Goal: Task Accomplishment & Management: Use online tool/utility

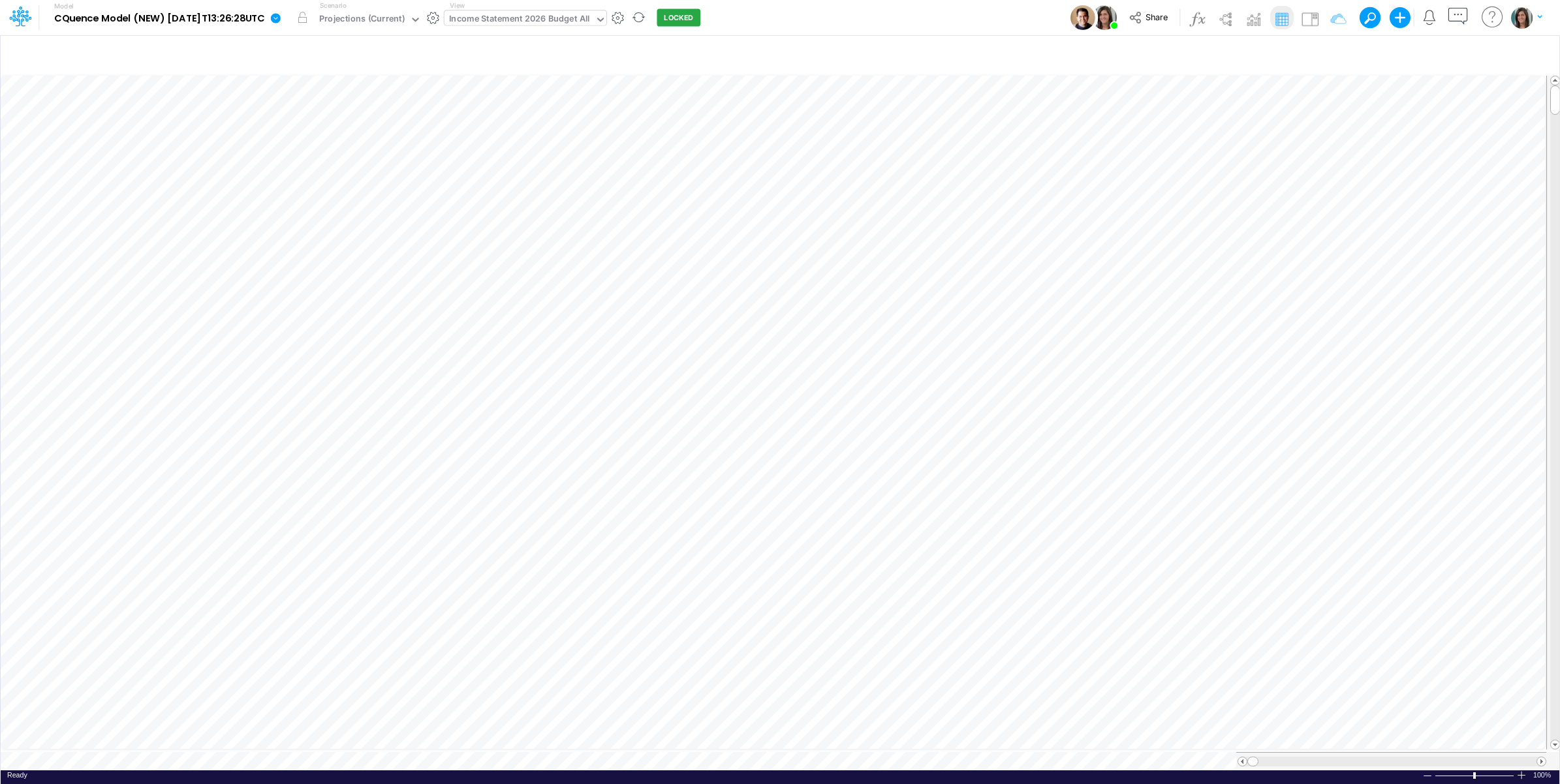
click at [559, 20] on div "Income Statement 2026 Budget All" at bounding box center [519, 20] width 141 height 15
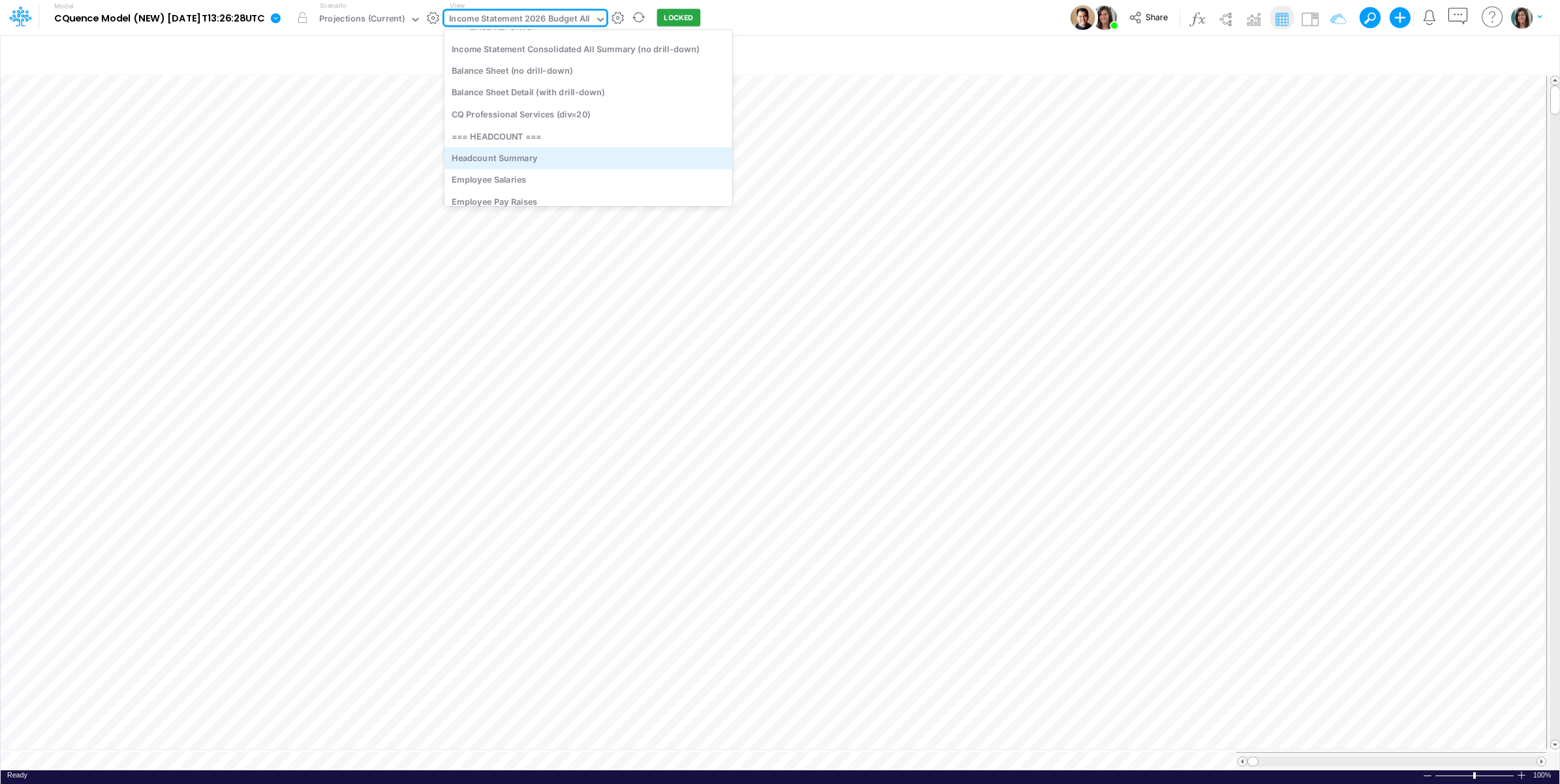
scroll to position [2427, 0]
click at [631, 149] on div "Income Statement Consolidated All Summary (no drill-down)" at bounding box center [588, 147] width 288 height 22
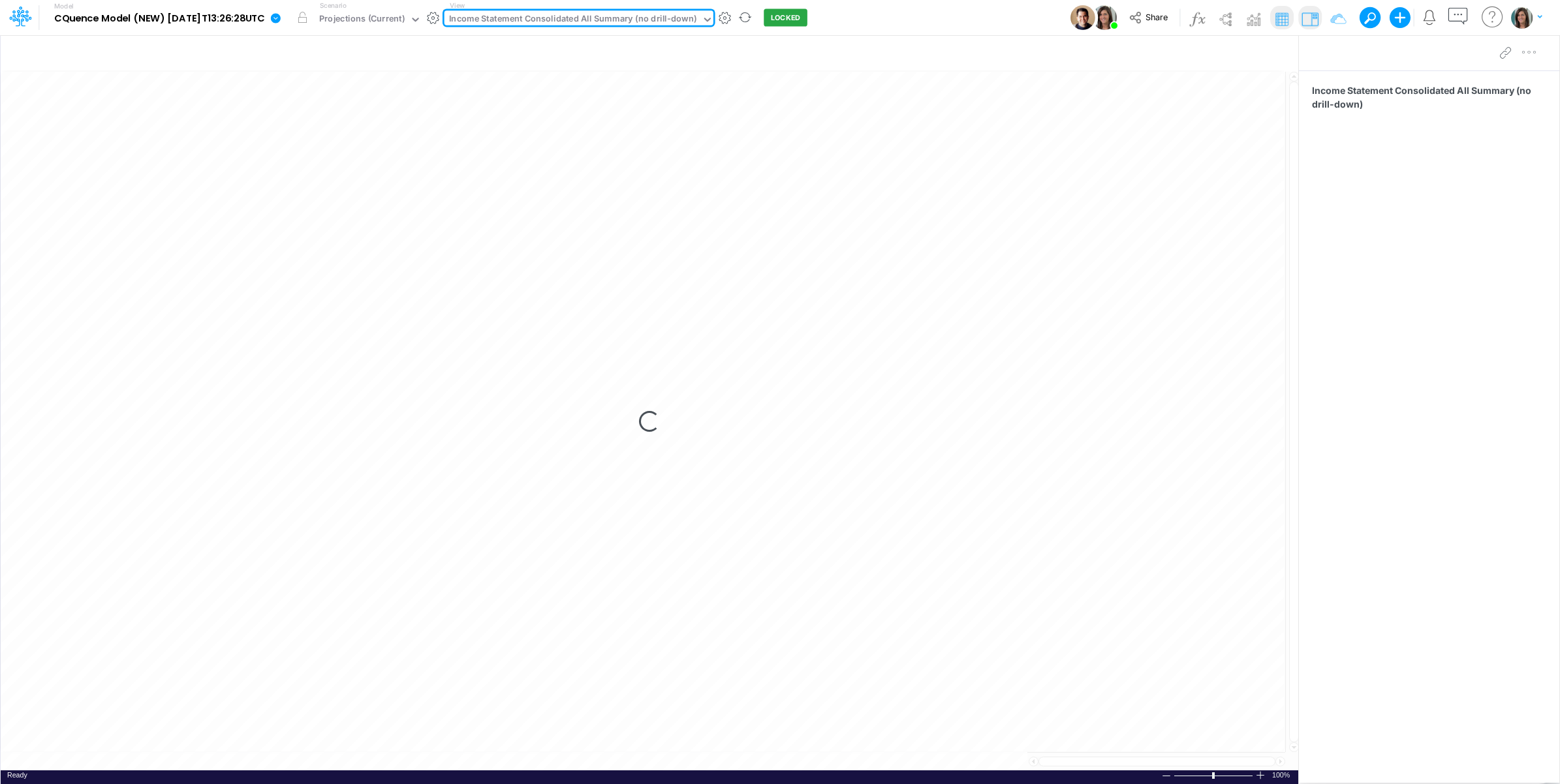
click at [876, 25] on div "Model CQuence Model (NEW) [DATE]T13:26:28UTC Edit model settings Duplicate Impo…" at bounding box center [780, 17] width 1404 height 35
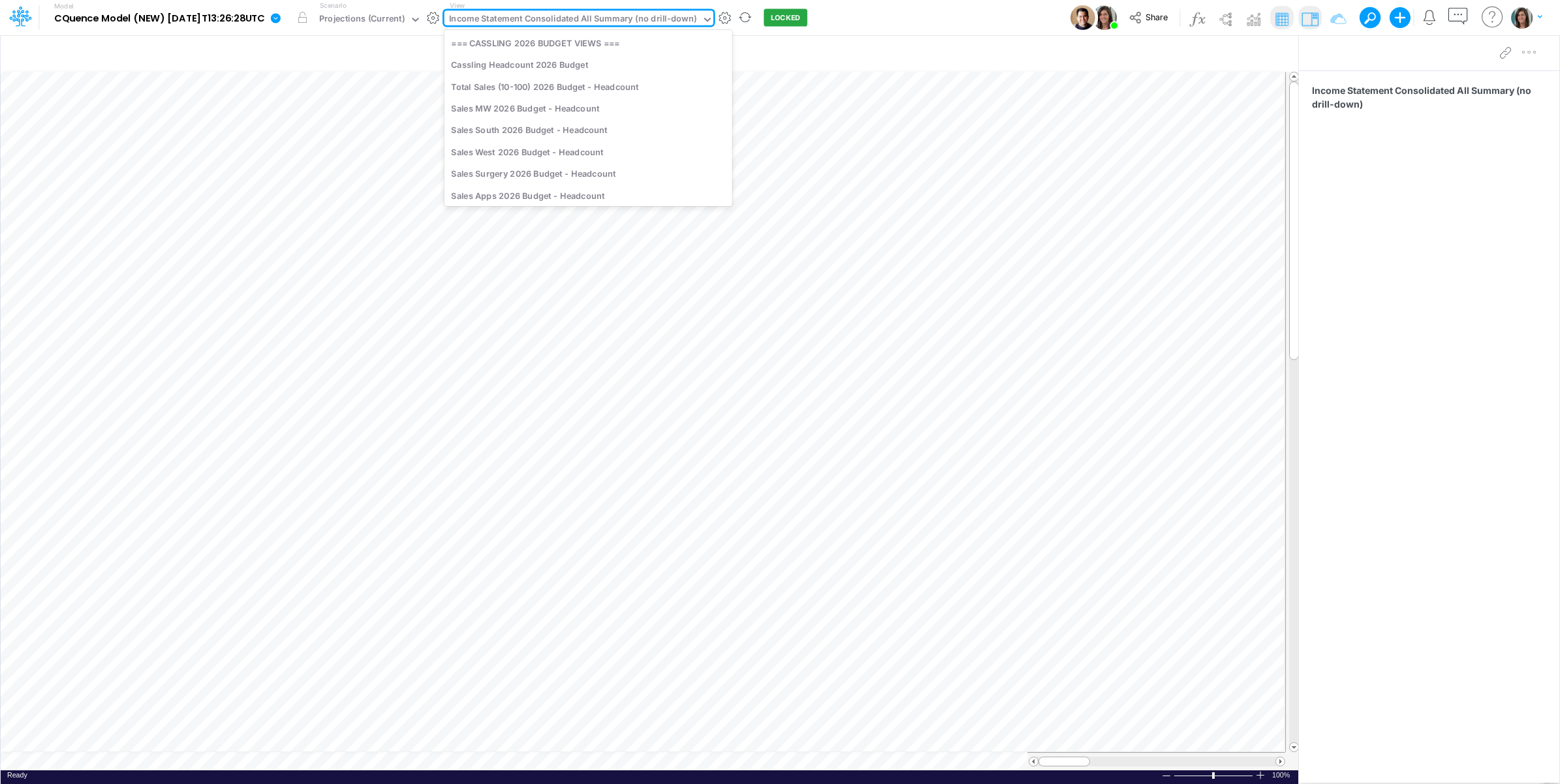
click at [571, 14] on div "Income Statement Consolidated All Summary (no drill-down)" at bounding box center [573, 20] width 248 height 15
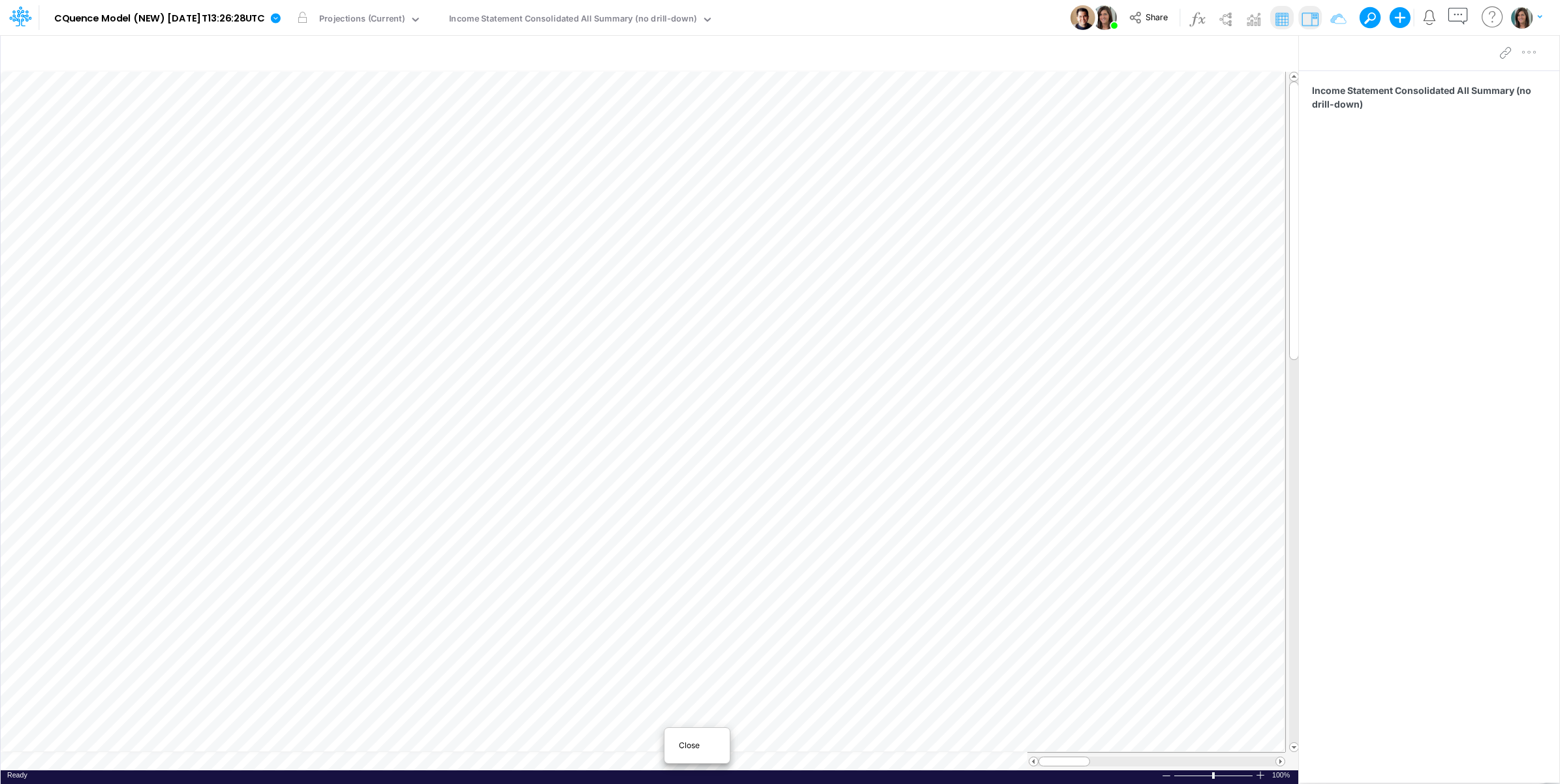
click at [709, 741] on span "Close" at bounding box center [697, 746] width 36 height 12
click at [598, 17] on div "Income Statement Consolidated All Summary (no drill-down)" at bounding box center [573, 20] width 248 height 15
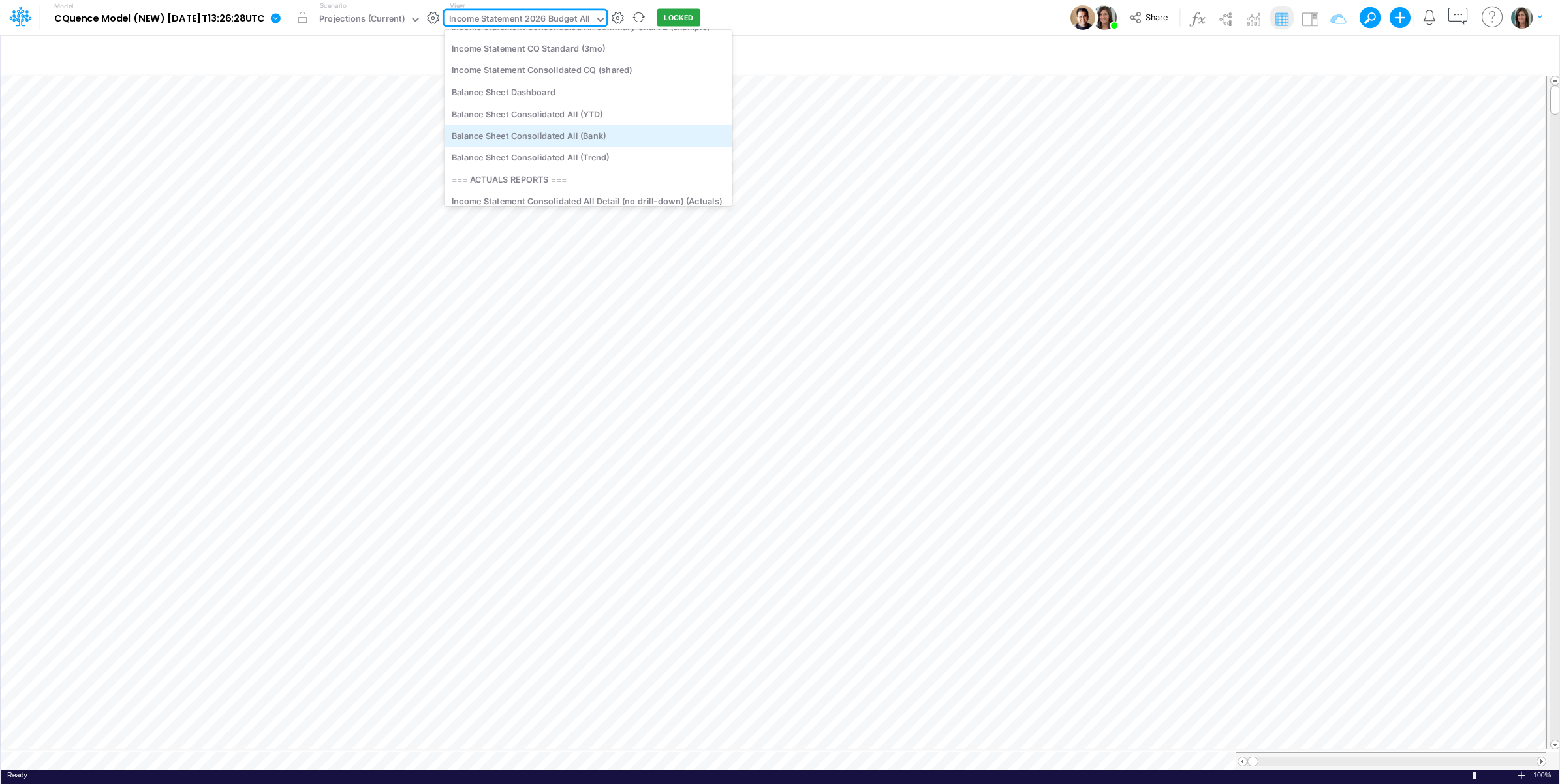
type input "v"
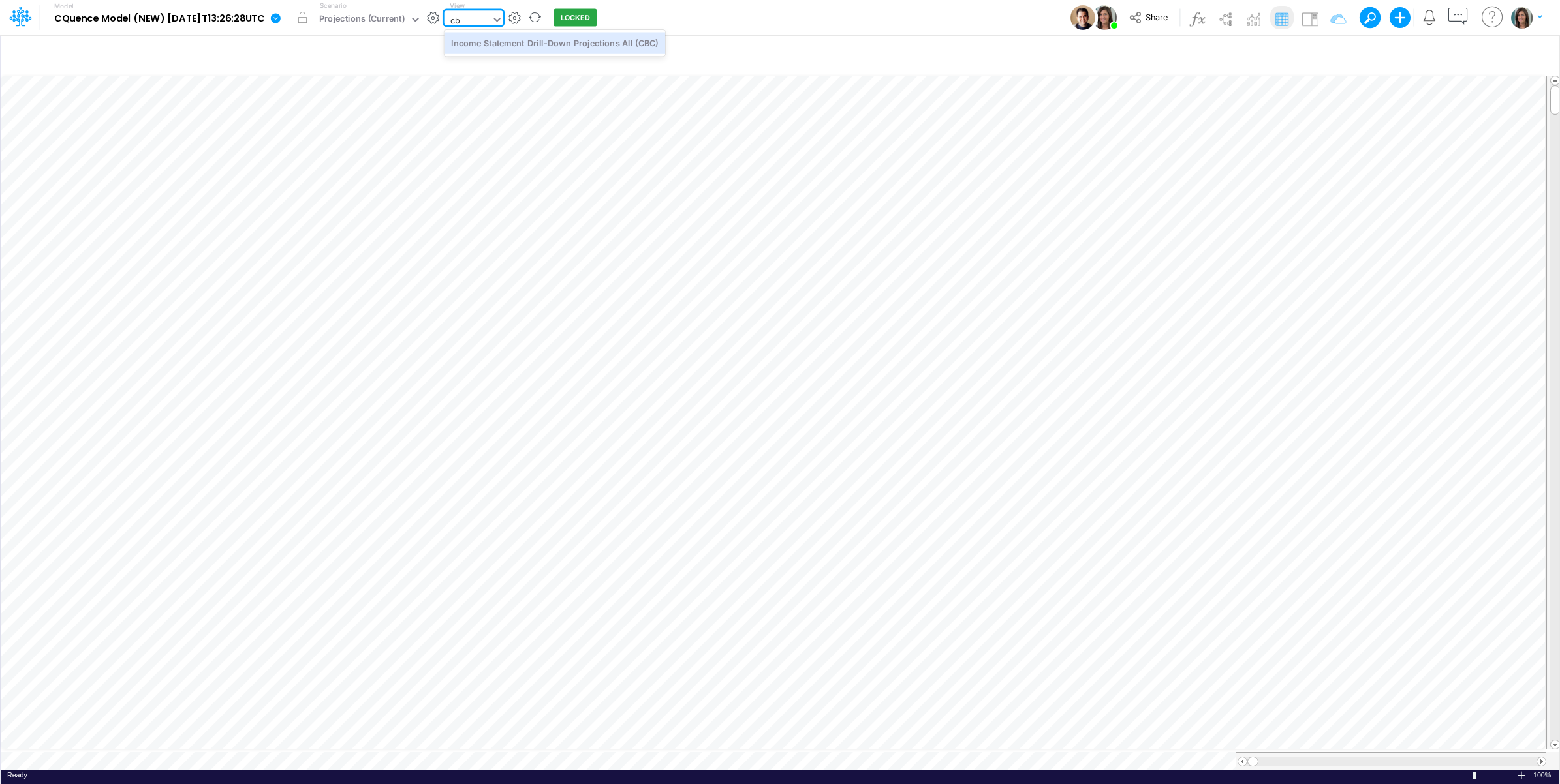
type input "cbc"
click at [616, 42] on div "Income Statement Drill-Down Projections All (CBC)" at bounding box center [554, 43] width 220 height 22
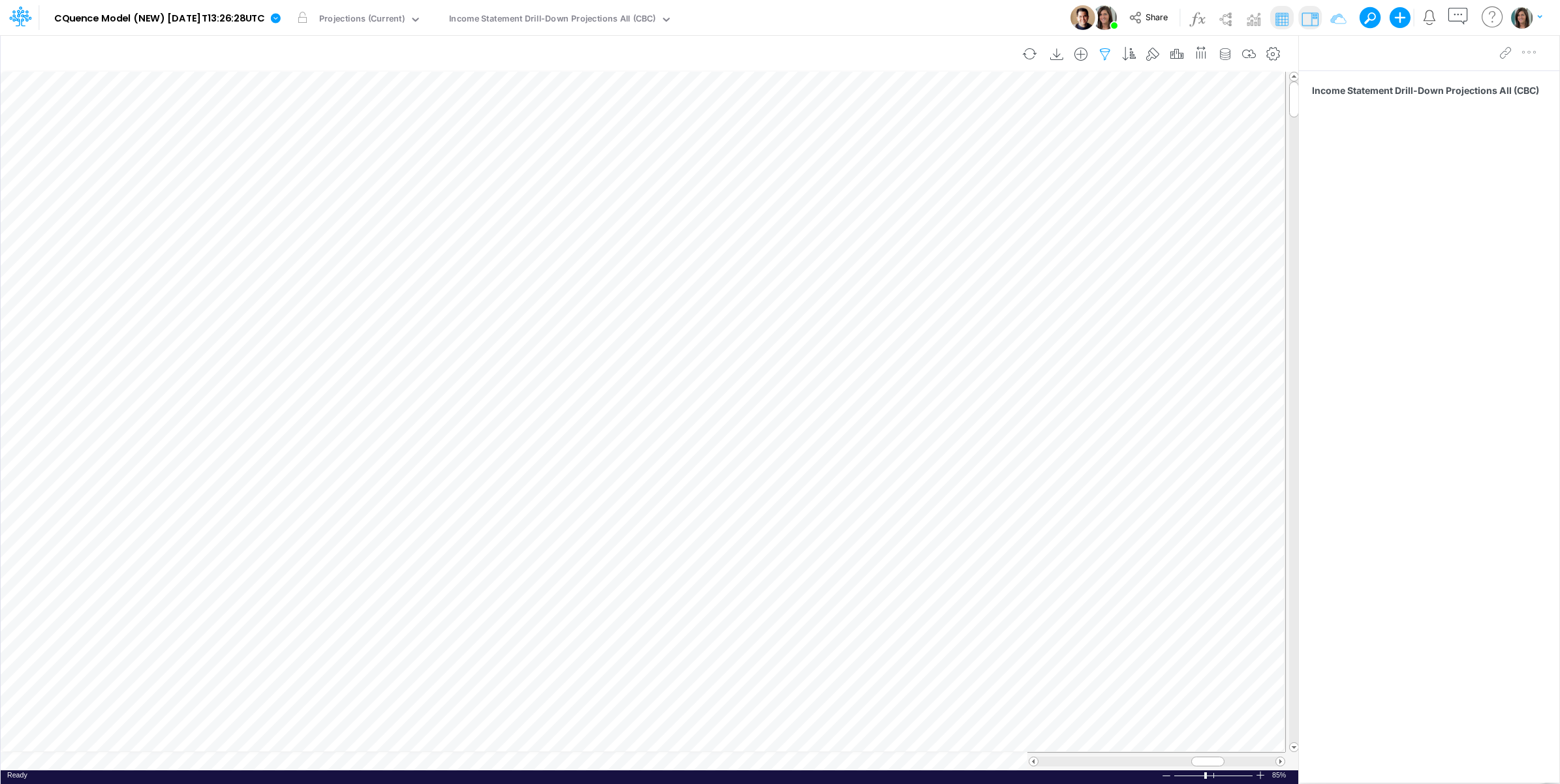
click at [1098, 50] on icon "button" at bounding box center [1105, 54] width 20 height 14
select select "tableSearchOR"
select select "notEqual"
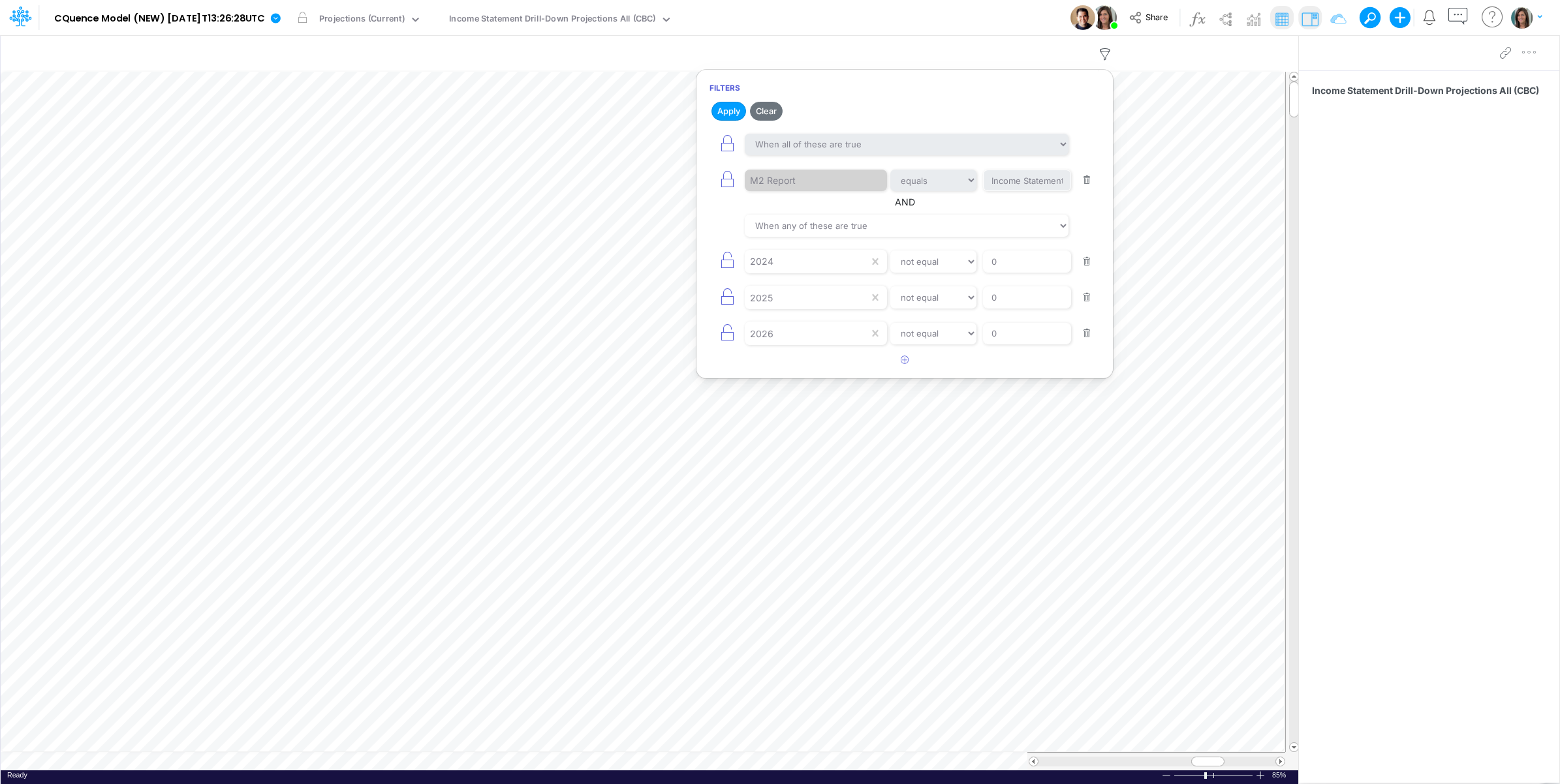
drag, startPoint x: 1088, startPoint y: 341, endPoint x: 1084, endPoint y: 311, distance: 30.3
click at [1088, 340] on button "button" at bounding box center [1087, 333] width 26 height 17
drag, startPoint x: 1084, startPoint y: 307, endPoint x: 1083, endPoint y: 274, distance: 33.0
click at [1084, 304] on button "button" at bounding box center [1087, 298] width 26 height 17
click at [1083, 271] on button "button" at bounding box center [1087, 262] width 26 height 17
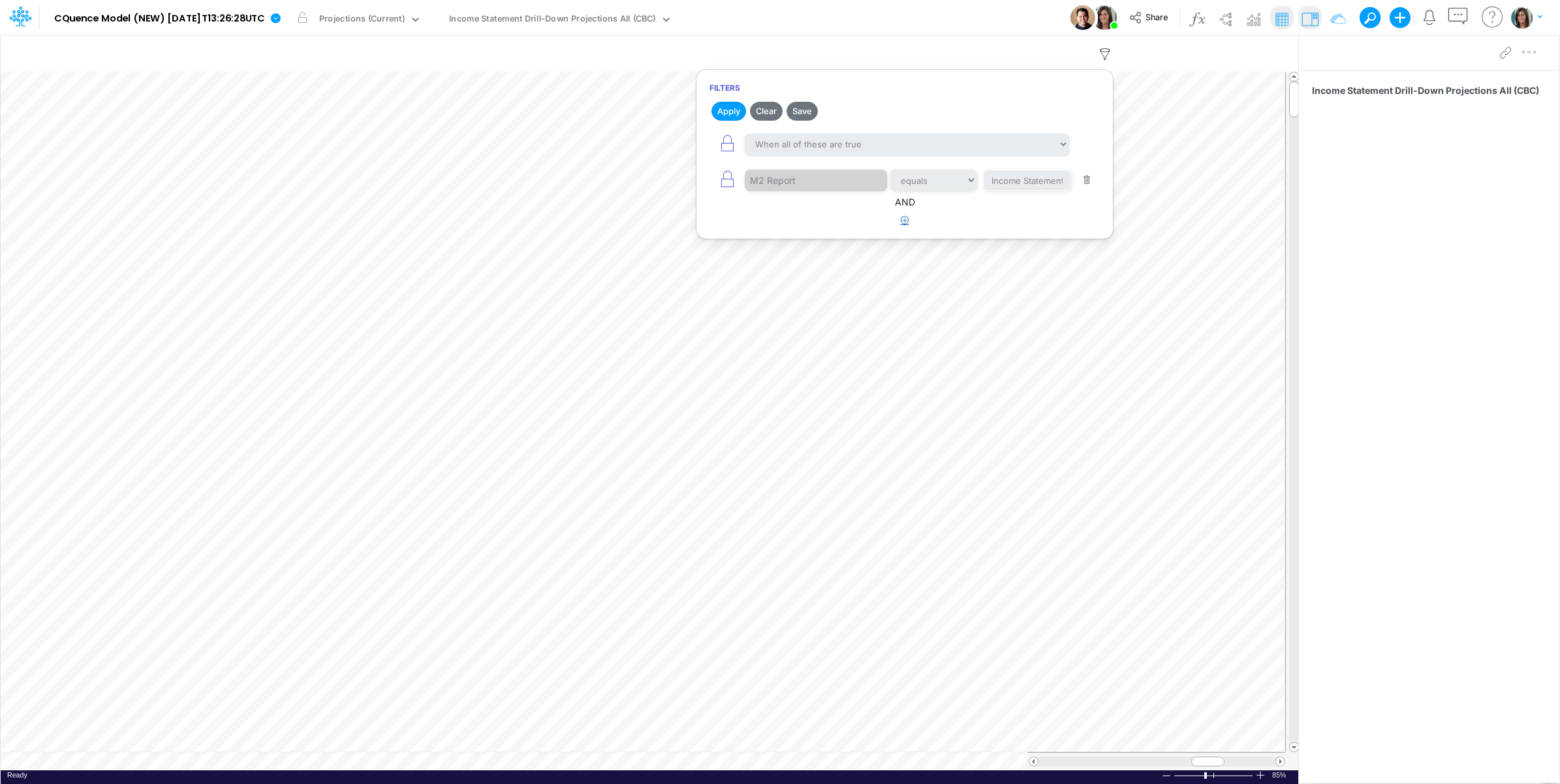
click at [902, 222] on icon "button" at bounding box center [904, 219] width 8 height 8
select select "tableSearchOR"
click at [813, 265] on div at bounding box center [807, 262] width 124 height 23
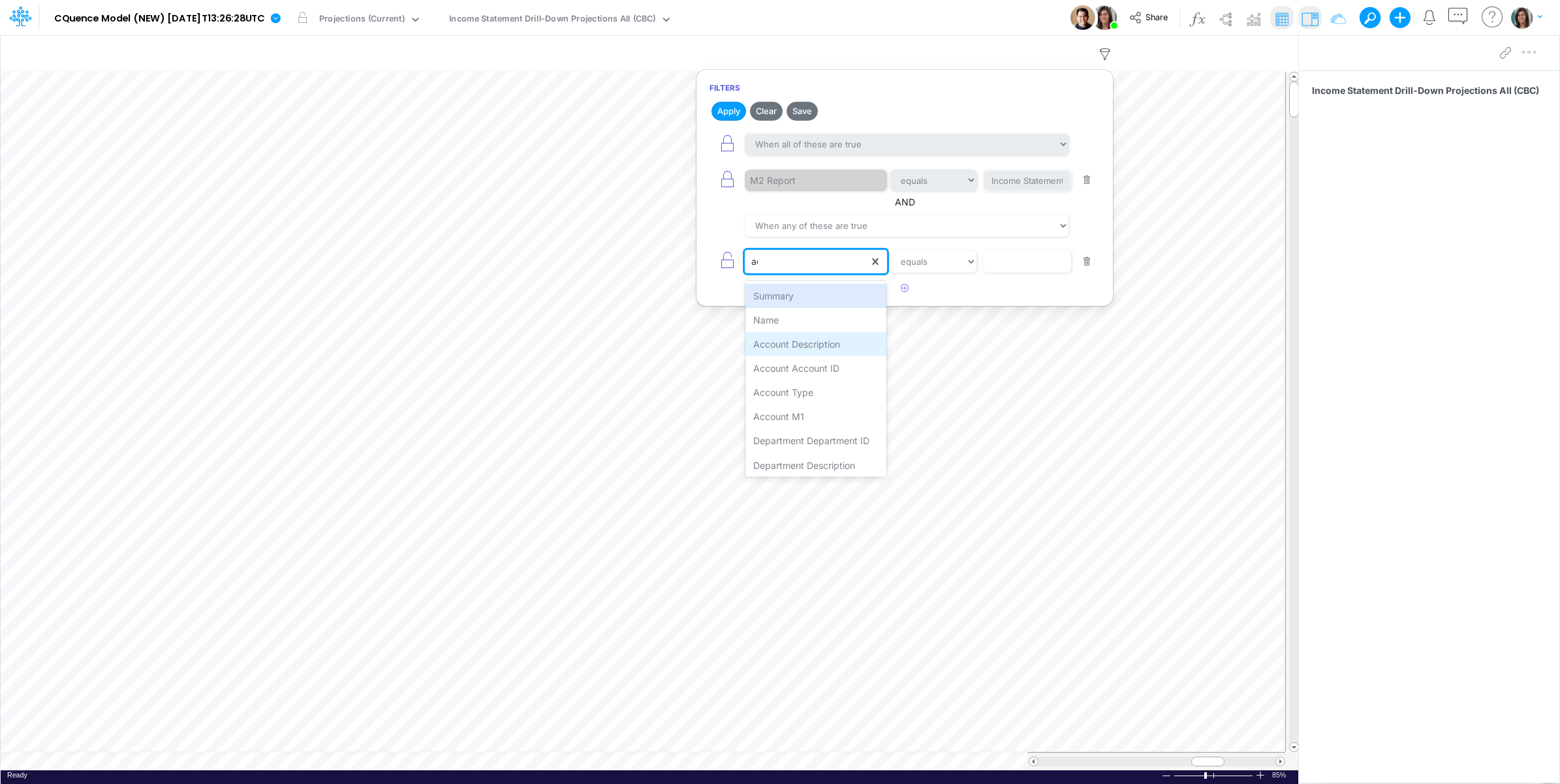
type input "acc"
click at [823, 393] on div "Account ID" at bounding box center [816, 392] width 141 height 24
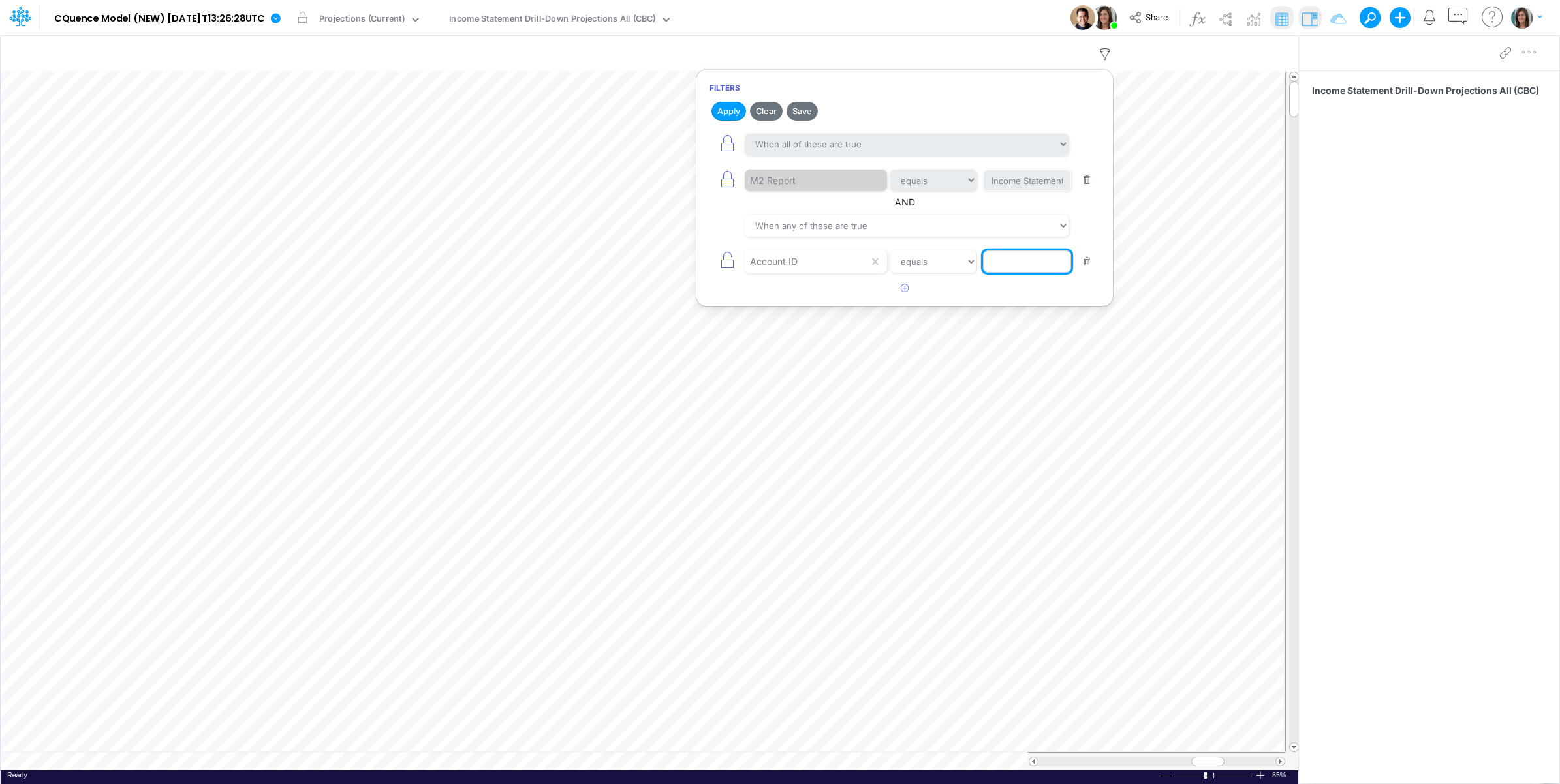
click at [1020, 262] on input "text" at bounding box center [1026, 262] width 88 height 23
type input "40000"
click at [731, 107] on button "Apply" at bounding box center [729, 110] width 35 height 19
click at [896, 17] on div "Model CQuence Model (NEW) [DATE]T13:26:28UTC Edit model settings Duplicate Impo…" at bounding box center [780, 17] width 1404 height 35
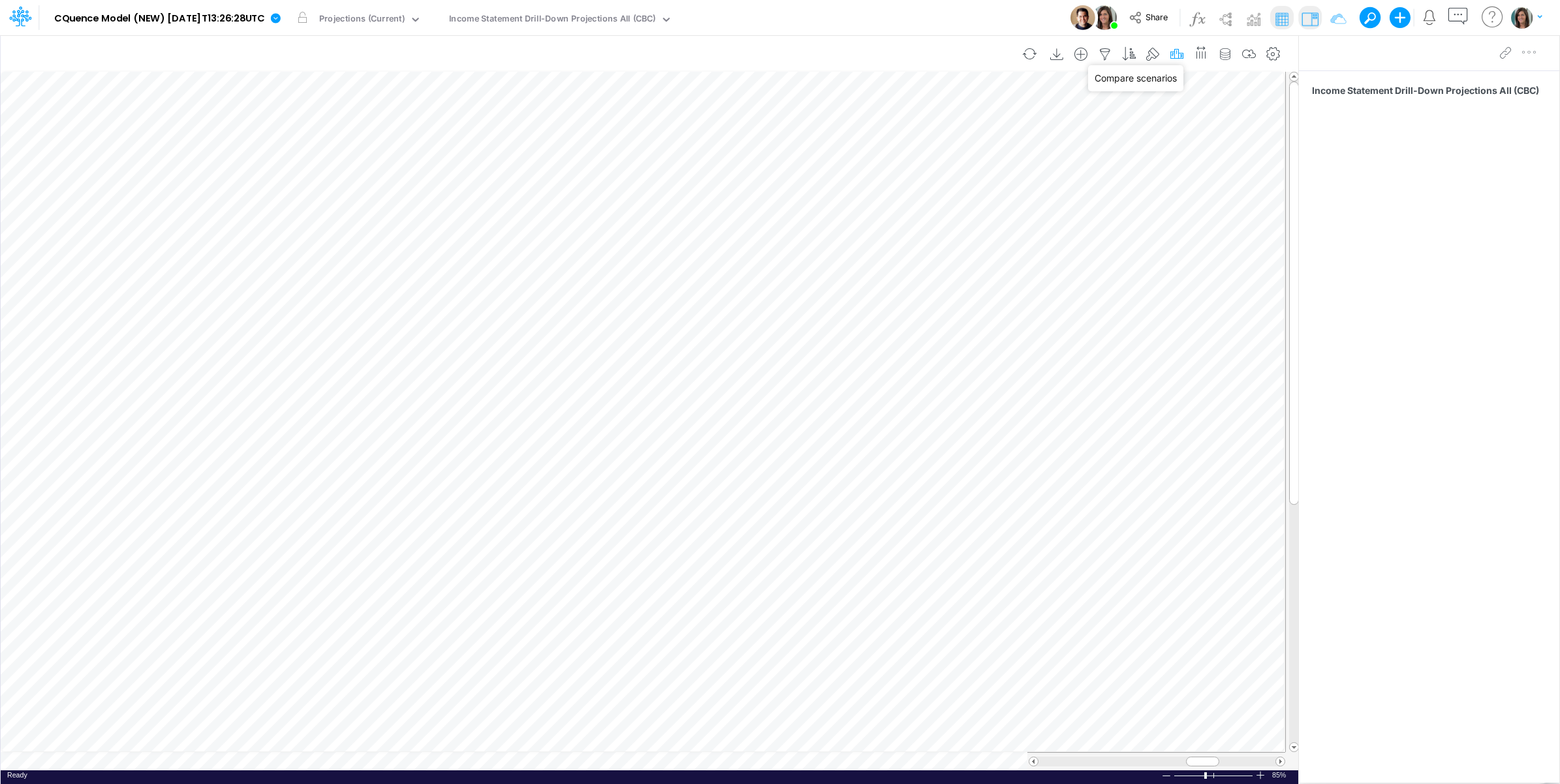
click at [1175, 51] on icon "button" at bounding box center [1177, 54] width 20 height 14
click at [957, 21] on div "Model CQuence Model (NEW) [DATE]T13:26:28UTC Edit model settings Duplicate Impo…" at bounding box center [780, 17] width 1404 height 35
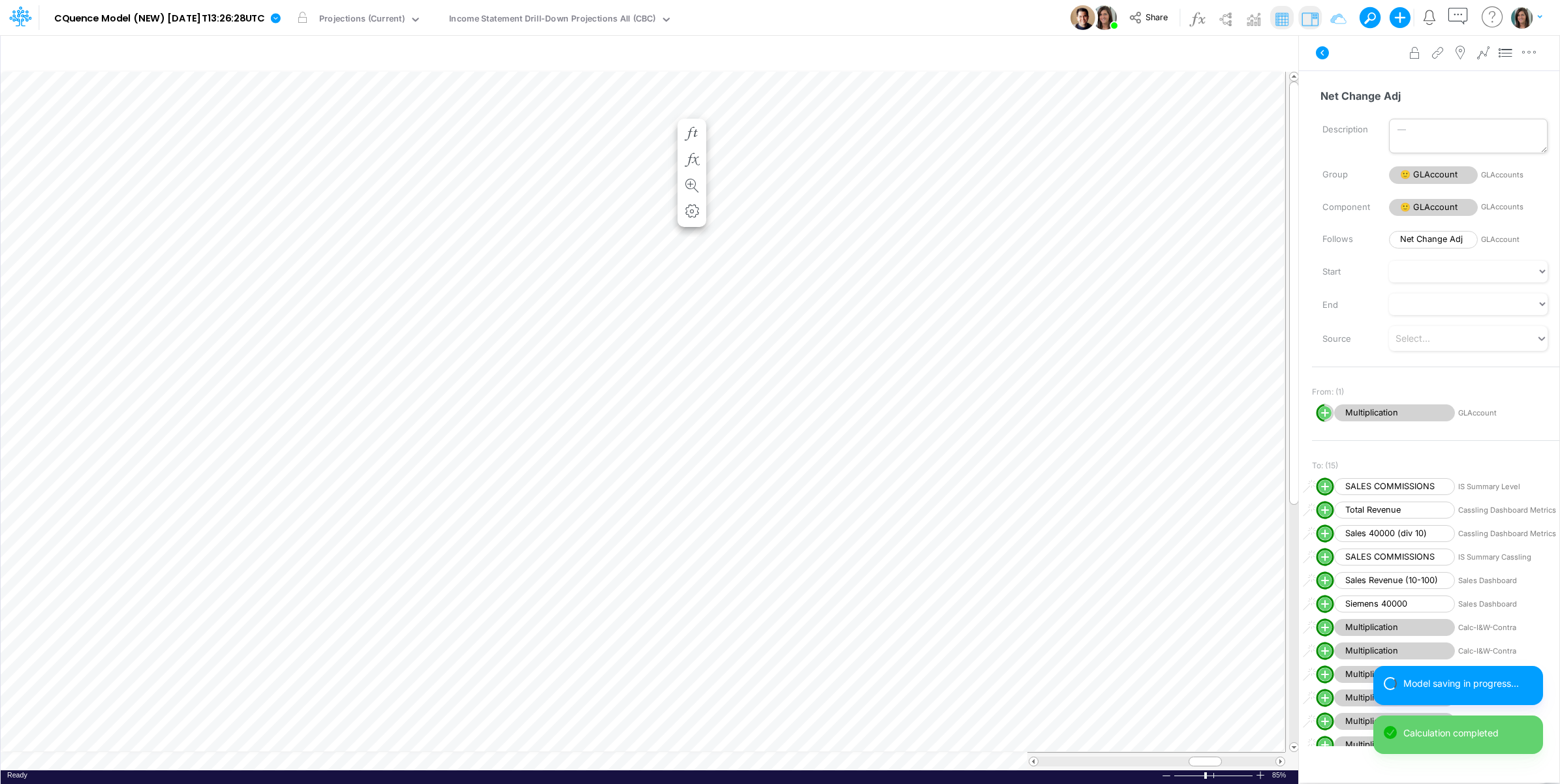
scroll to position [0, 1]
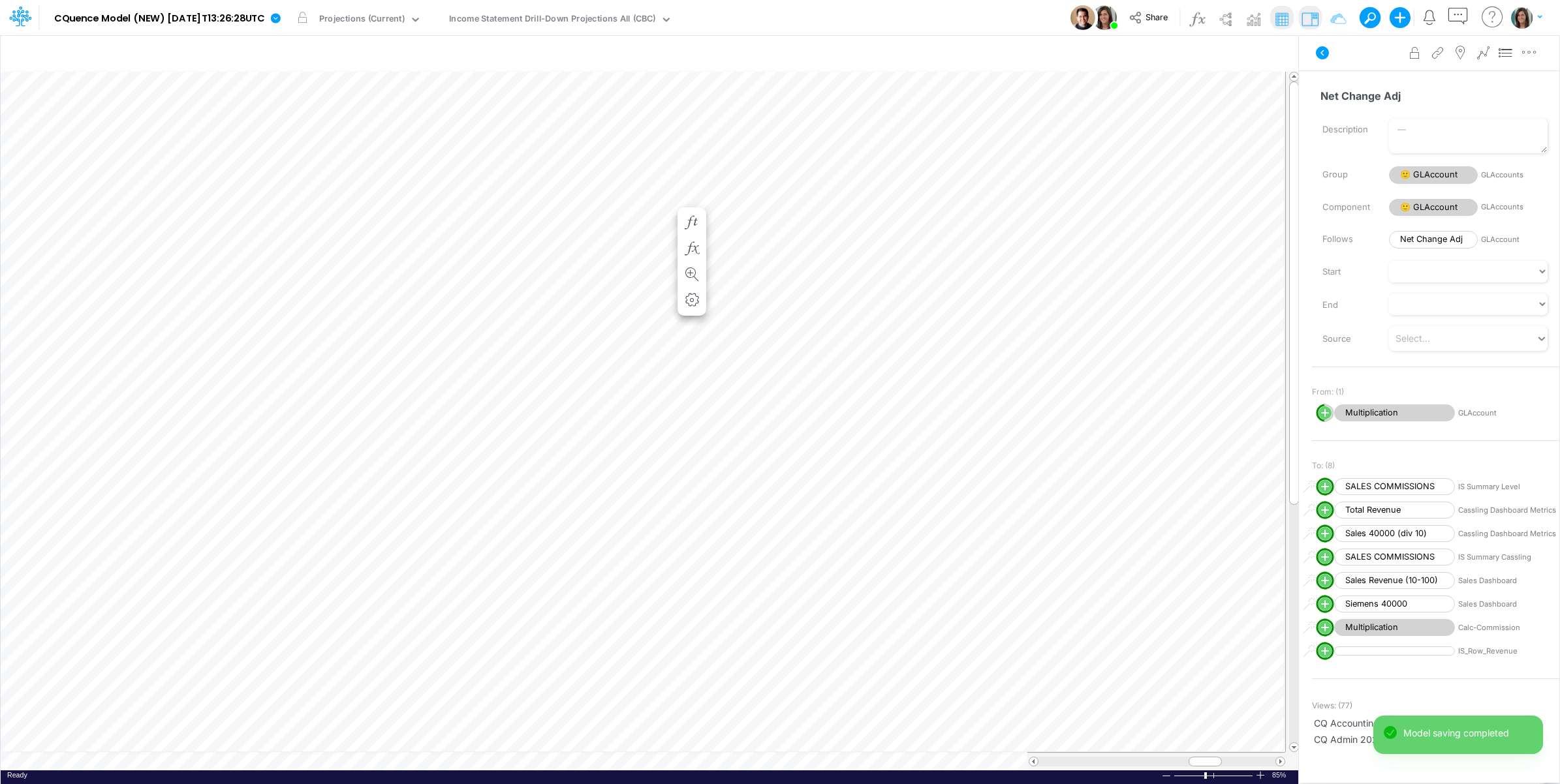
scroll to position [0, 1]
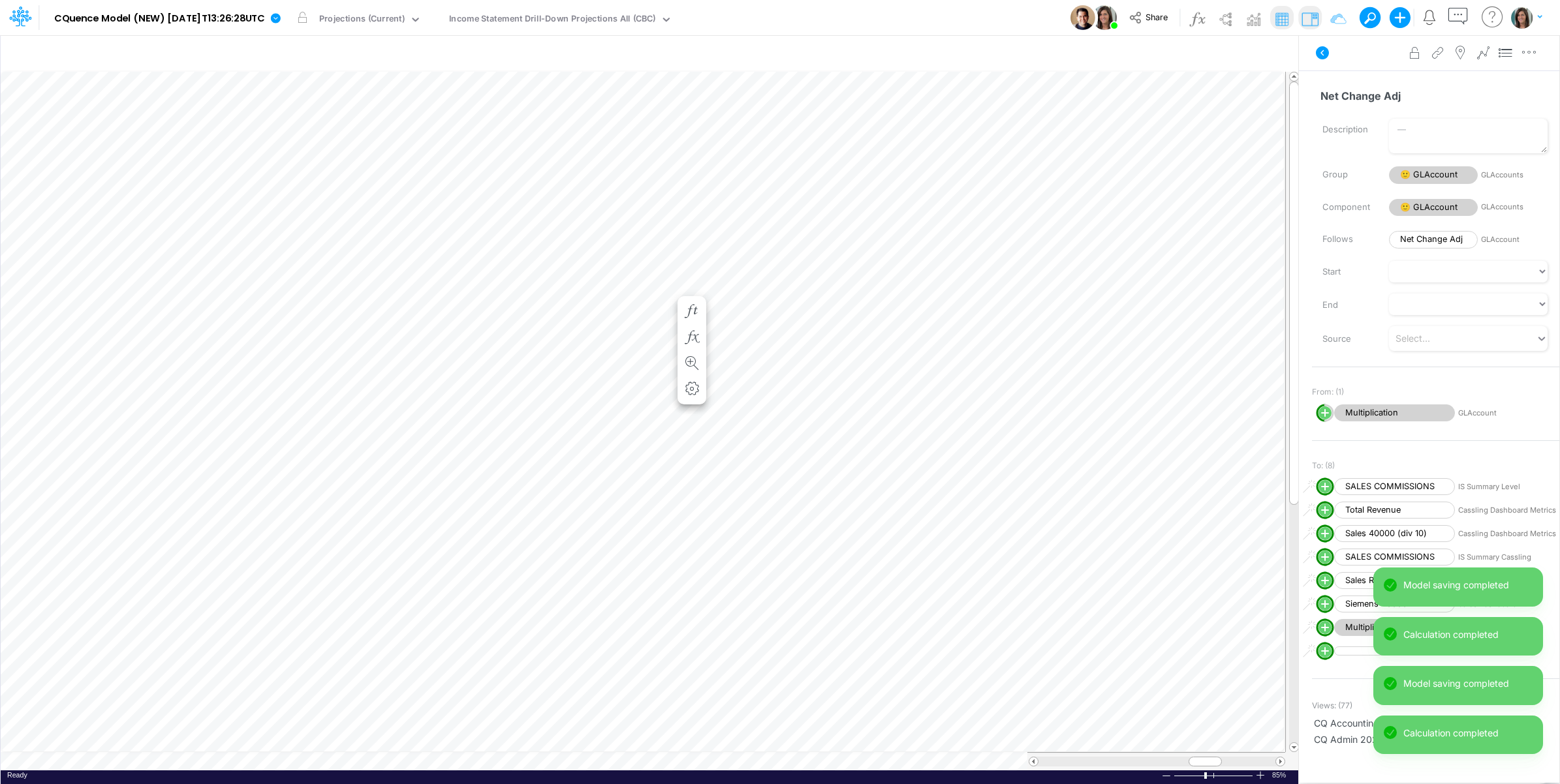
scroll to position [0, 1]
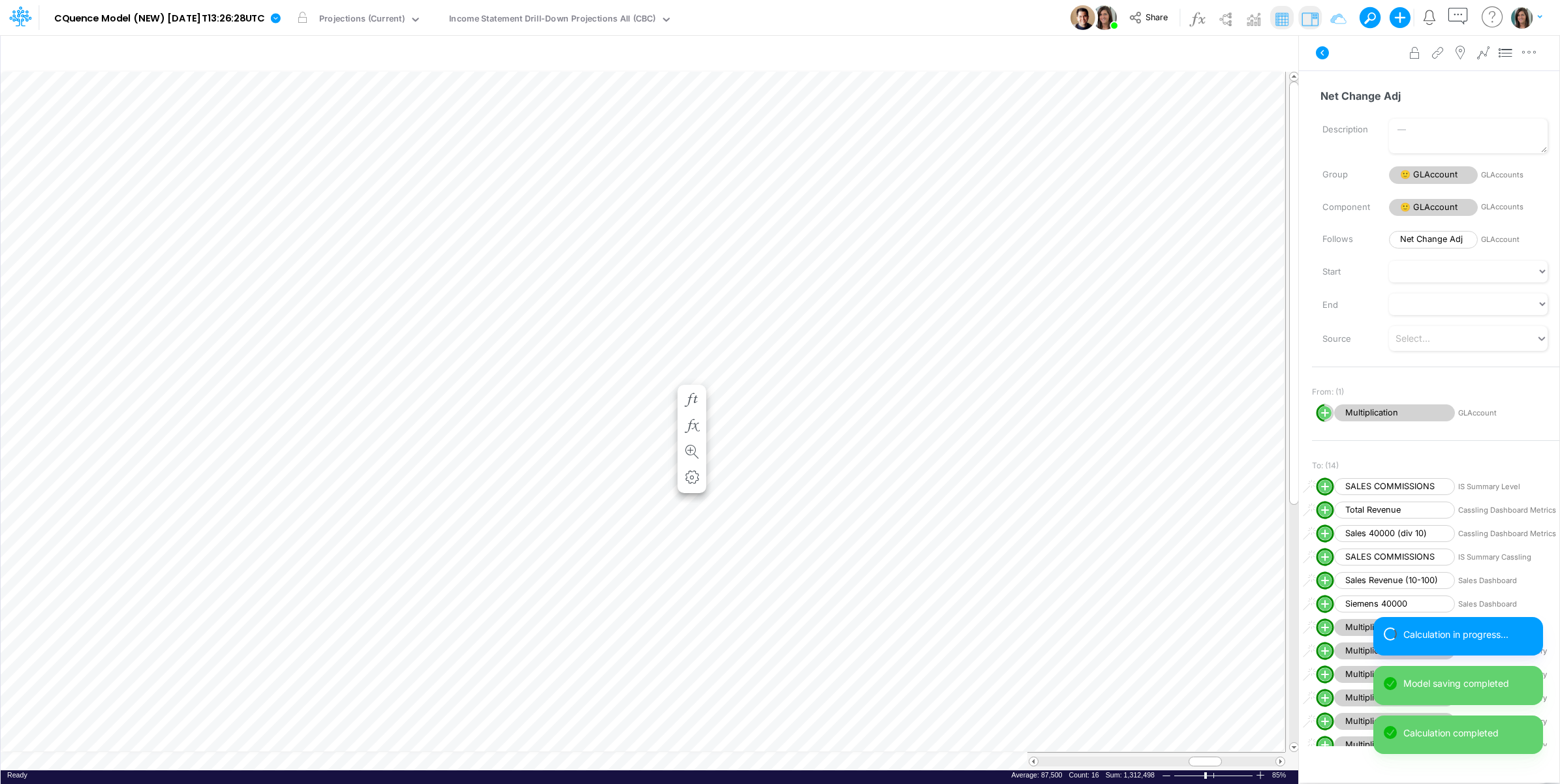
scroll to position [0, 1]
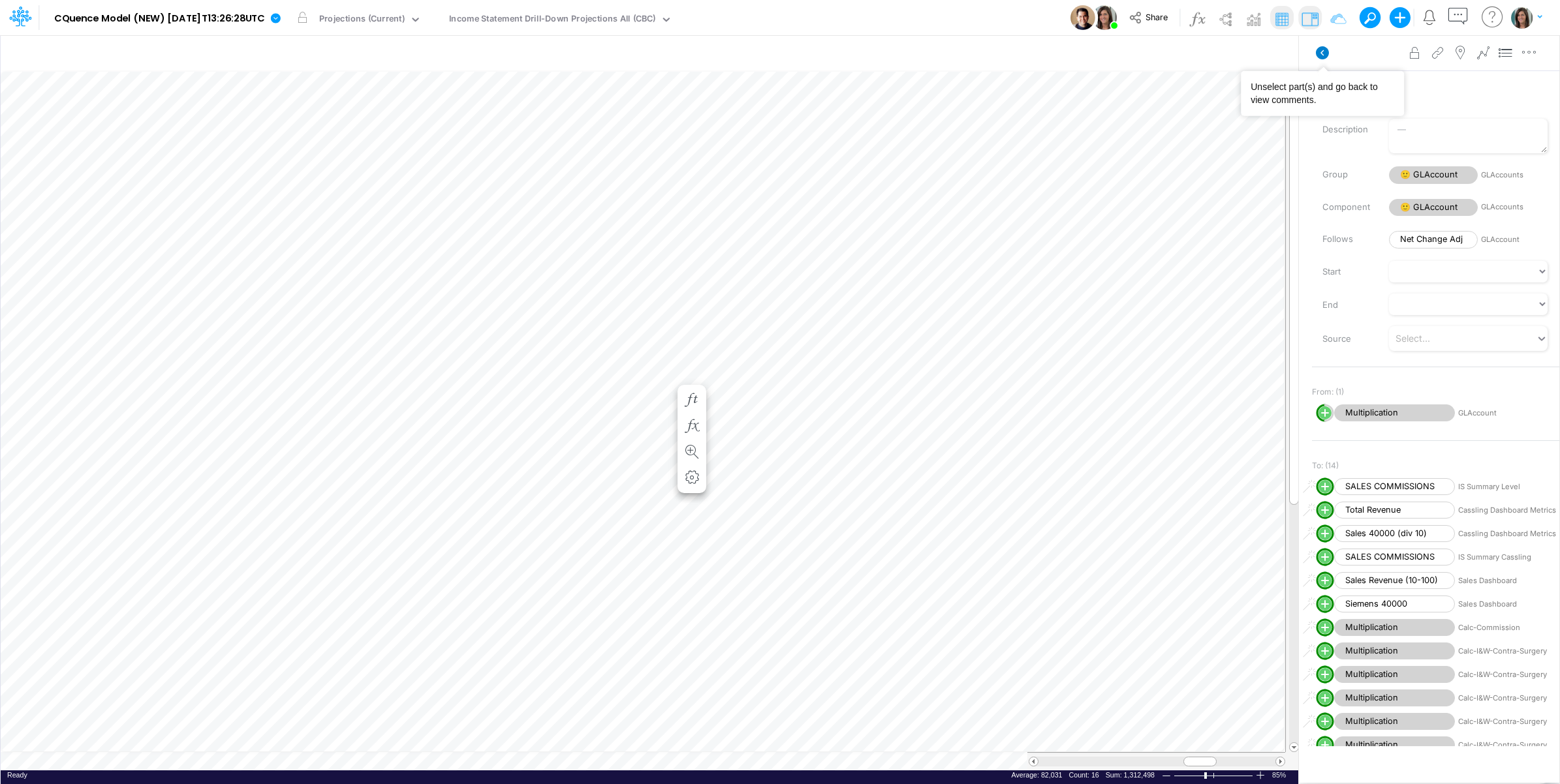
click at [1326, 56] on icon at bounding box center [1322, 53] width 13 height 13
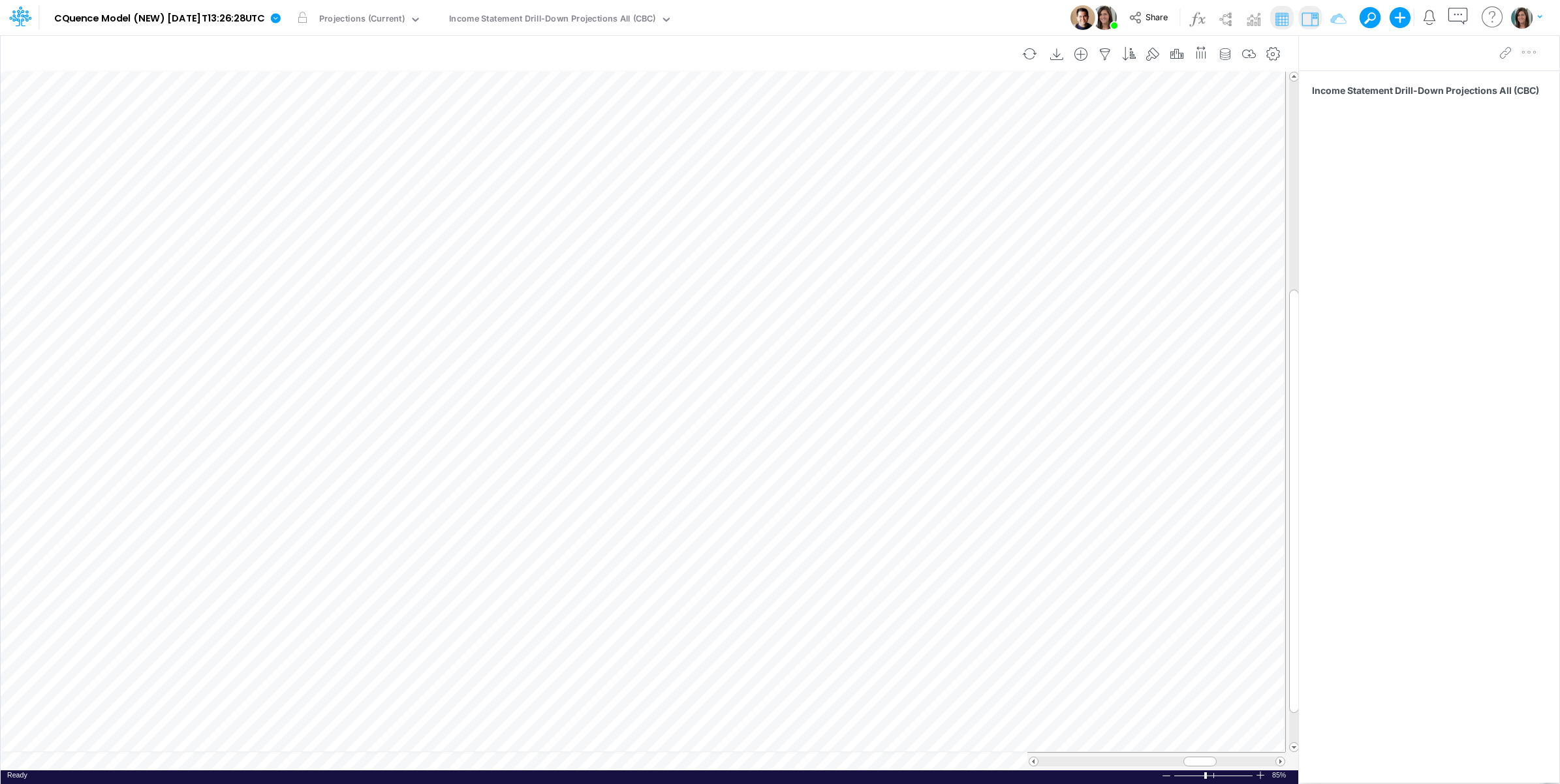
scroll to position [0, 1]
click at [1107, 50] on icon "button" at bounding box center [1105, 54] width 20 height 14
select select "tableSearchOR"
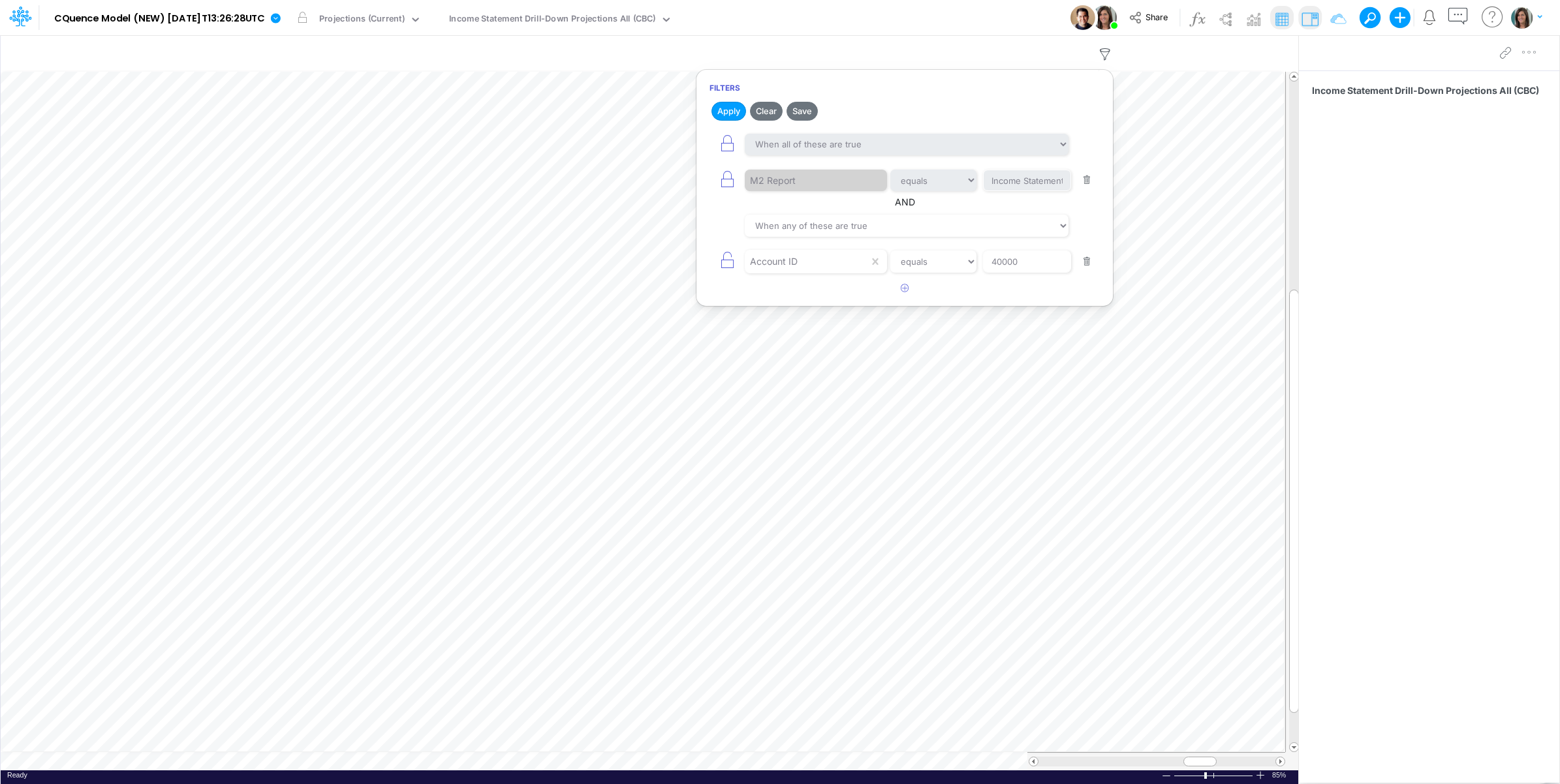
click at [1083, 268] on button "button" at bounding box center [1087, 262] width 26 height 17
drag, startPoint x: 725, startPoint y: 111, endPoint x: 1512, endPoint y: 62, distance: 788.5
click at [725, 112] on button "Apply" at bounding box center [729, 110] width 35 height 19
click at [983, 20] on div "Model CQuence Model (NEW) [DATE]T13:26:28UTC Edit model settings Duplicate Impo…" at bounding box center [780, 17] width 1404 height 35
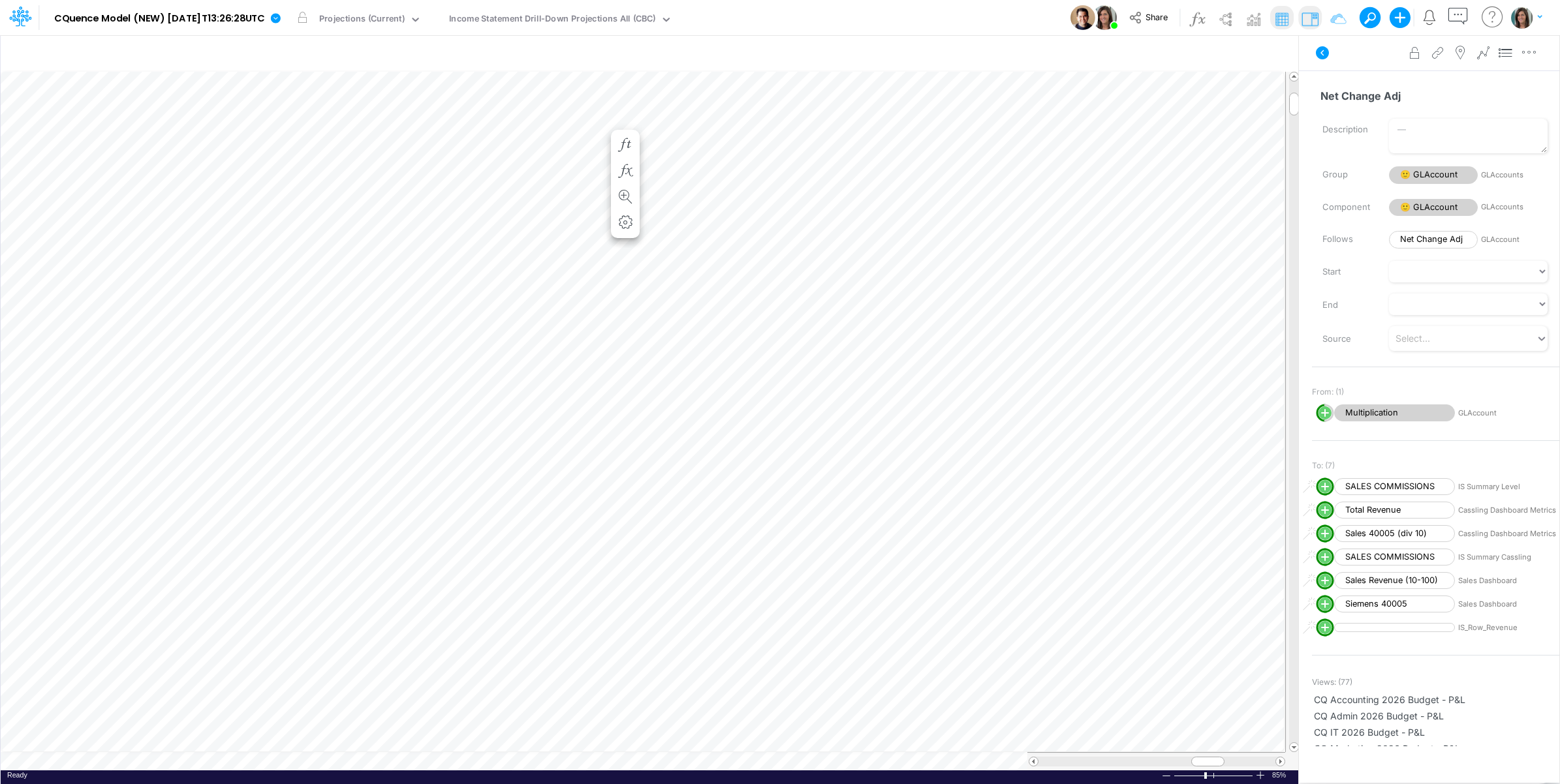
scroll to position [0, 1]
click at [623, 141] on icon "button" at bounding box center [626, 145] width 20 height 14
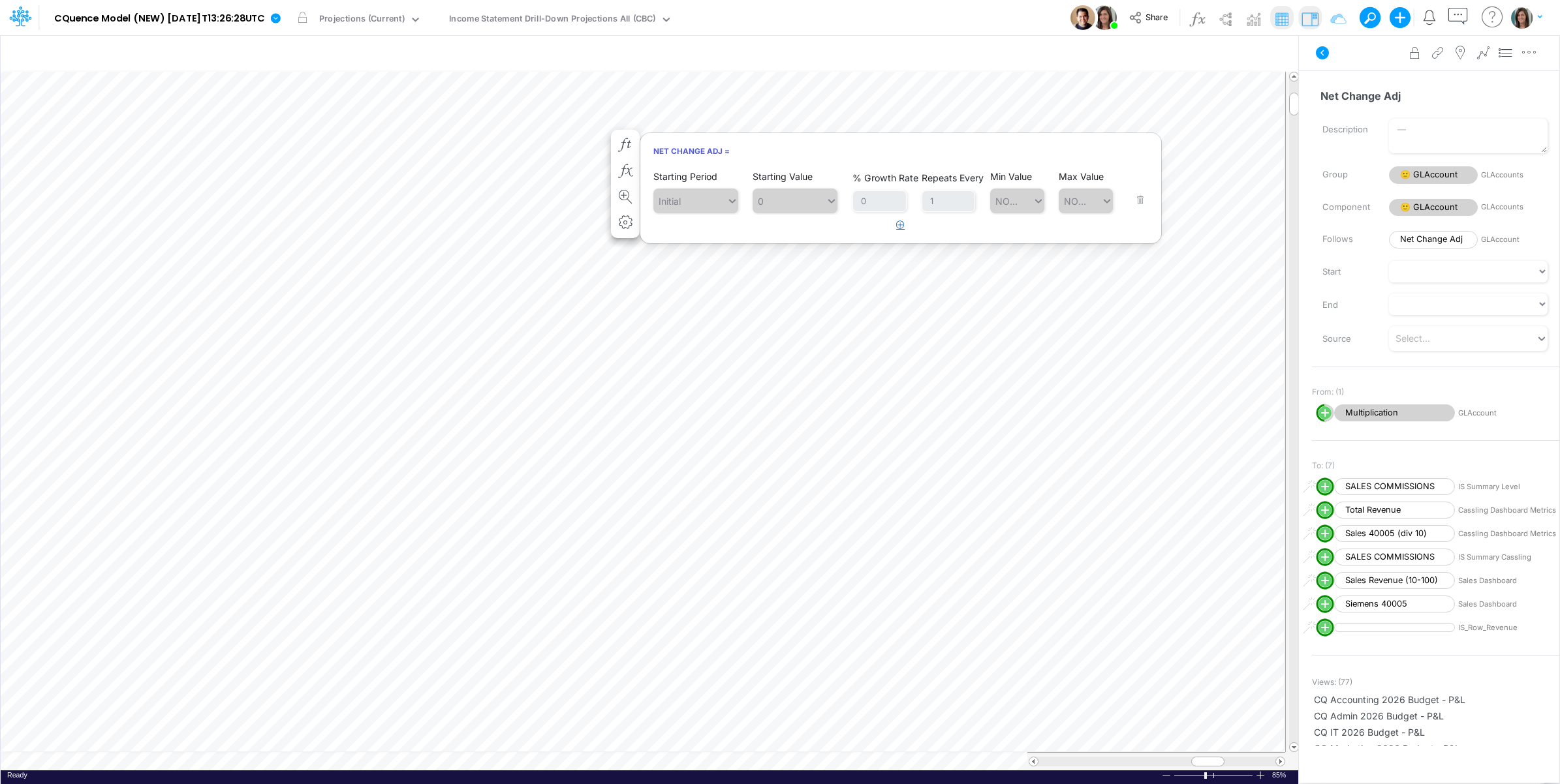
click at [902, 226] on icon "button" at bounding box center [900, 224] width 8 height 8
click at [721, 237] on div "Type to search..." at bounding box center [695, 237] width 71 height 14
click at [706, 356] on div "Forecast" at bounding box center [695, 366] width 85 height 24
type input "f"
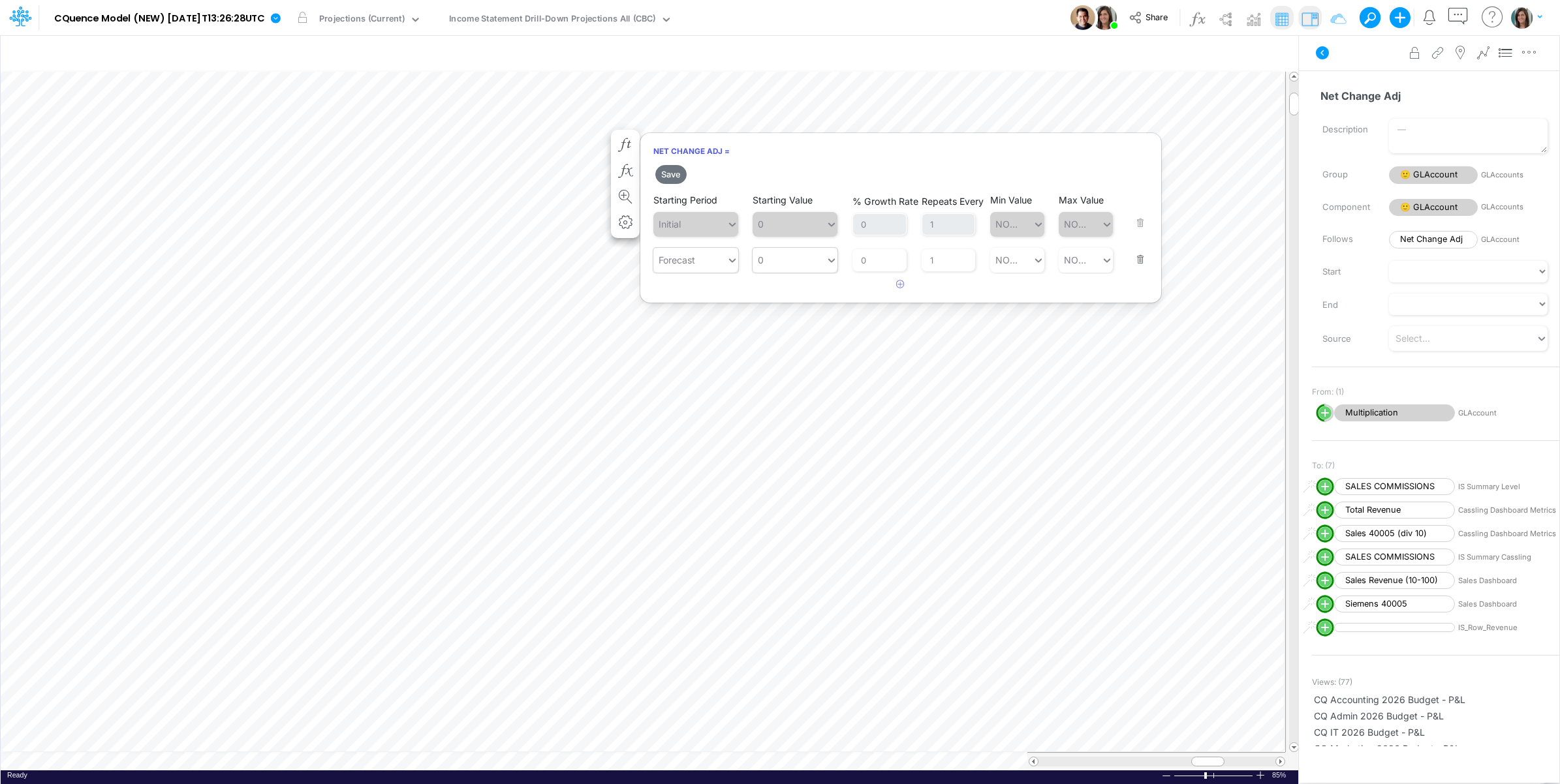
click at [796, 273] on div "Save Starting Period Initial Starting Value 0 % Growth Rate 0 Repeats Every 1 M…" at bounding box center [901, 229] width 521 height 133
click at [794, 263] on div "0 0" at bounding box center [789, 260] width 73 height 22
click at [810, 295] on div "Set value 7750" at bounding box center [795, 292] width 85 height 24
type input "7750"
click at [674, 174] on button "Save" at bounding box center [671, 174] width 32 height 19
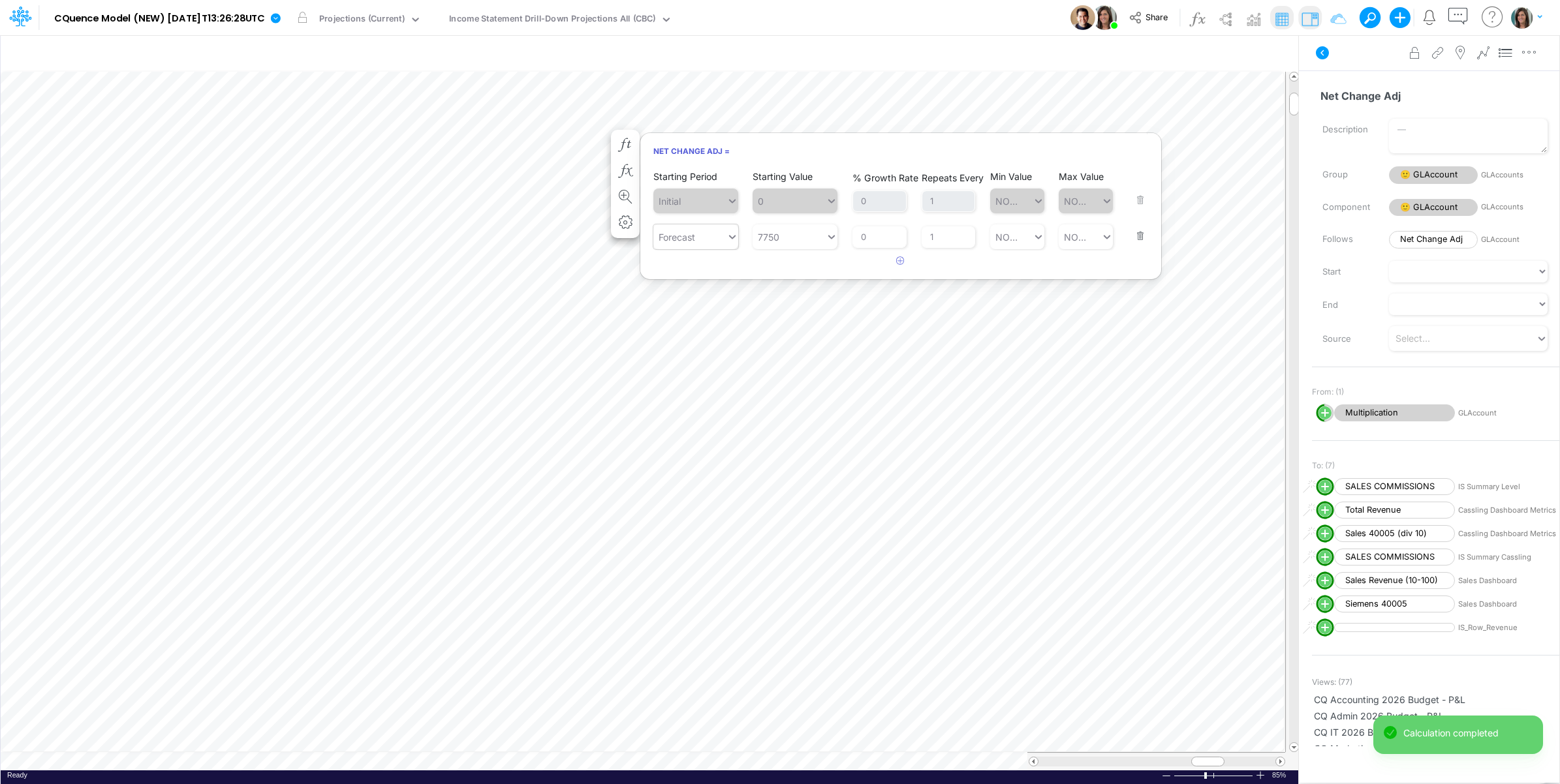
click at [1038, 13] on div "Model CQuence Model (NEW) [DATE]T13:26:28UTC Edit model settings Duplicate Impo…" at bounding box center [780, 17] width 1404 height 35
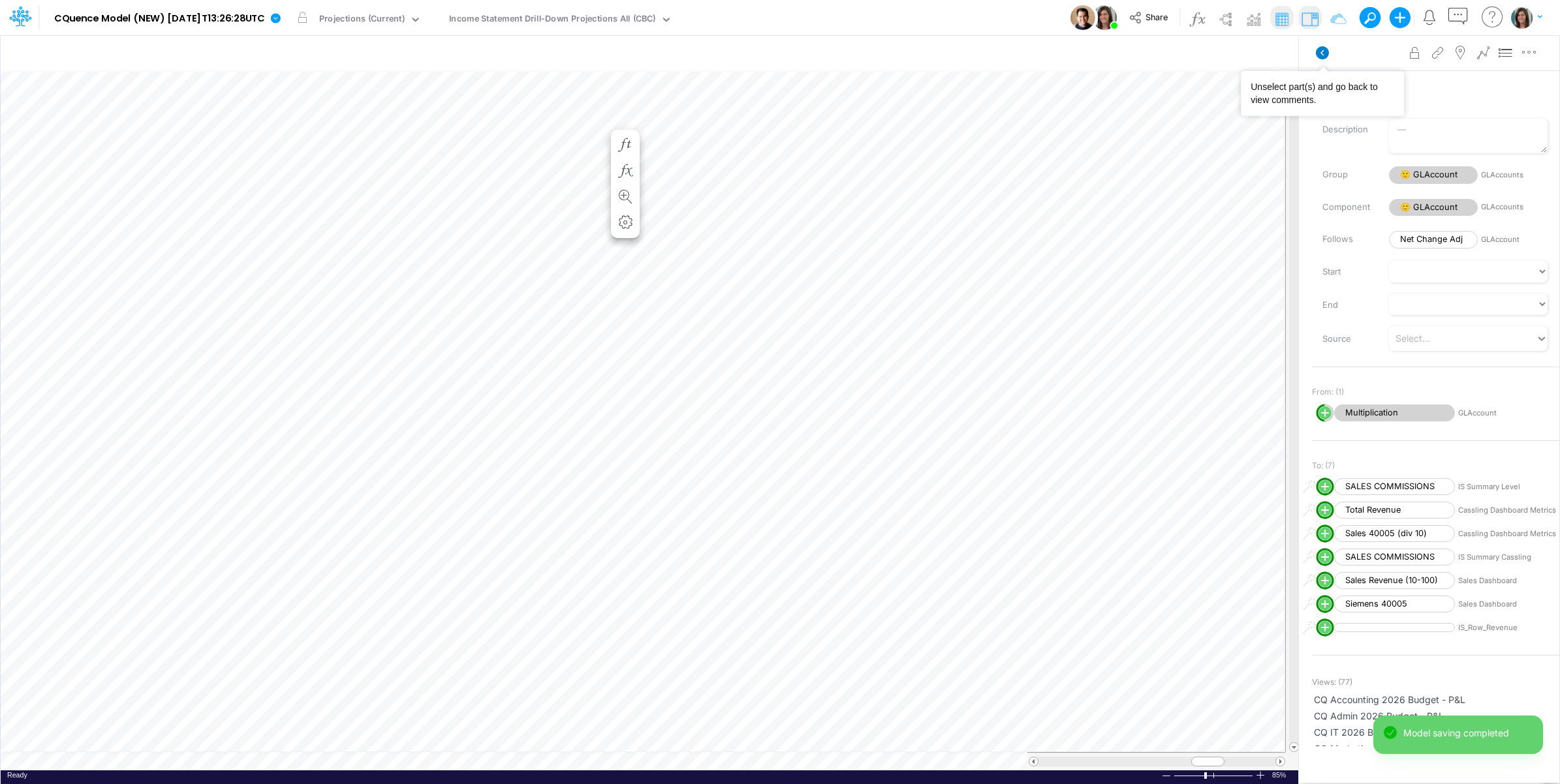
click at [1322, 47] on icon at bounding box center [1322, 53] width 13 height 13
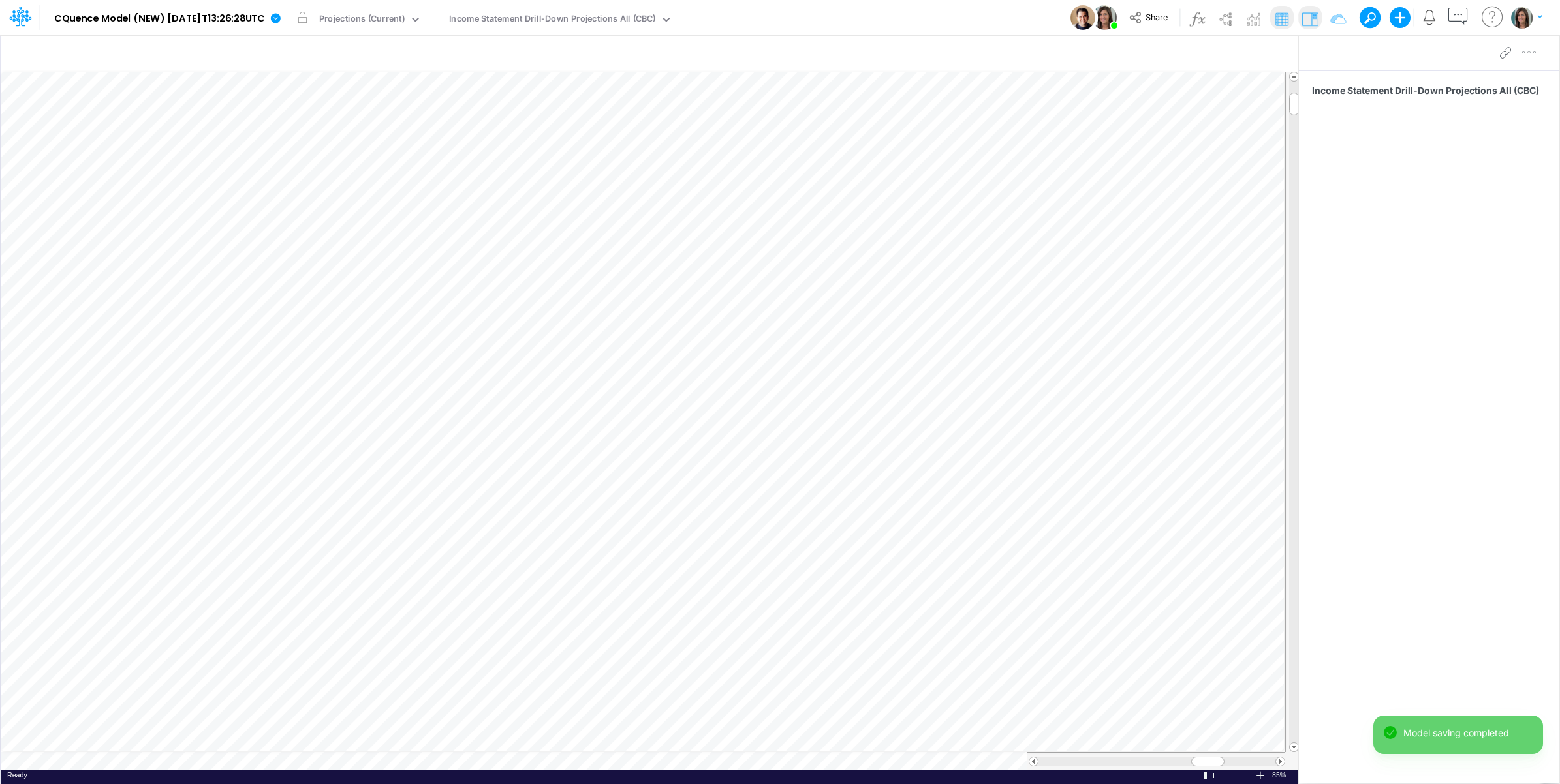
scroll to position [0, 1]
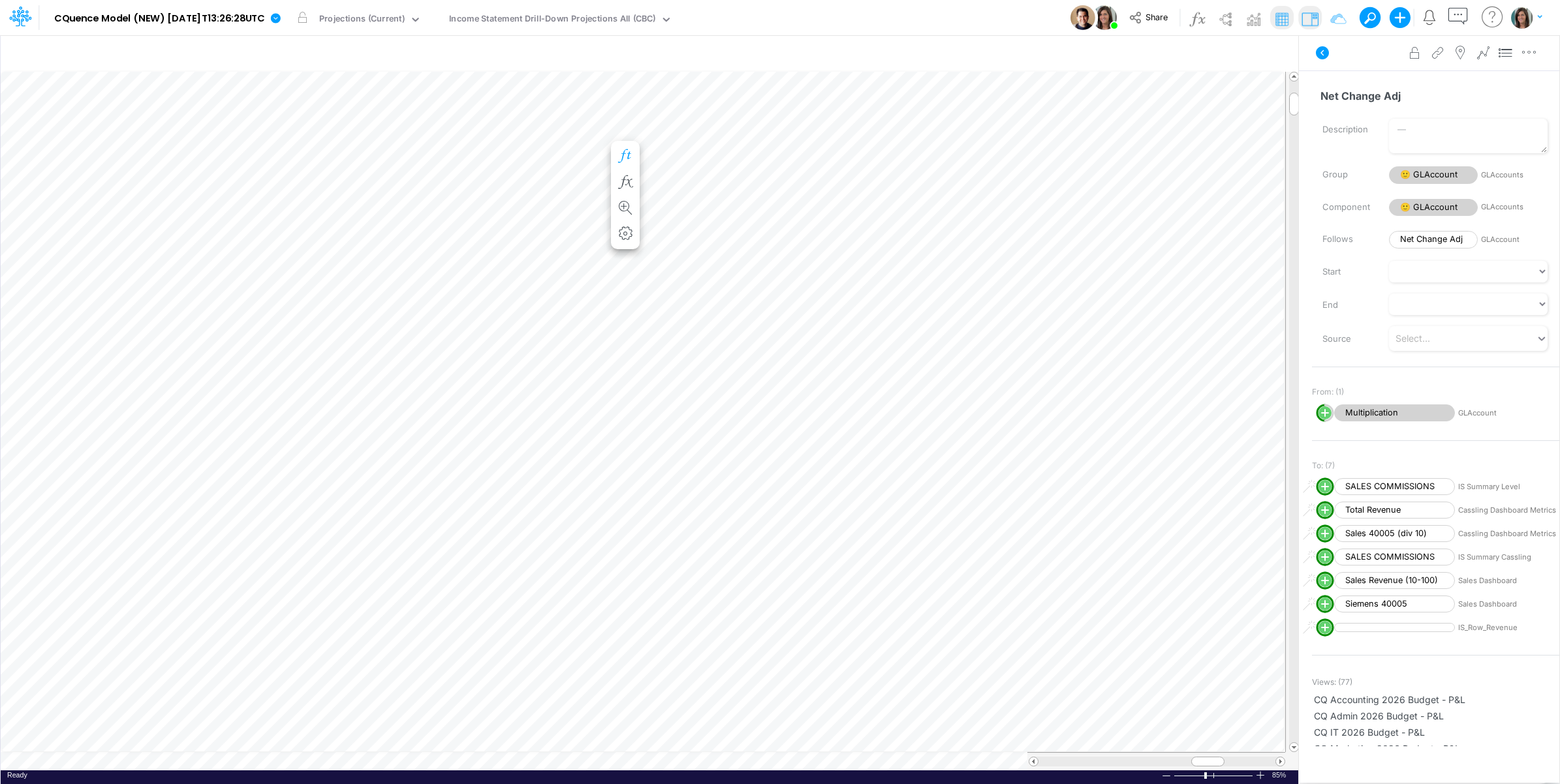
click at [626, 151] on icon "button" at bounding box center [626, 156] width 20 height 14
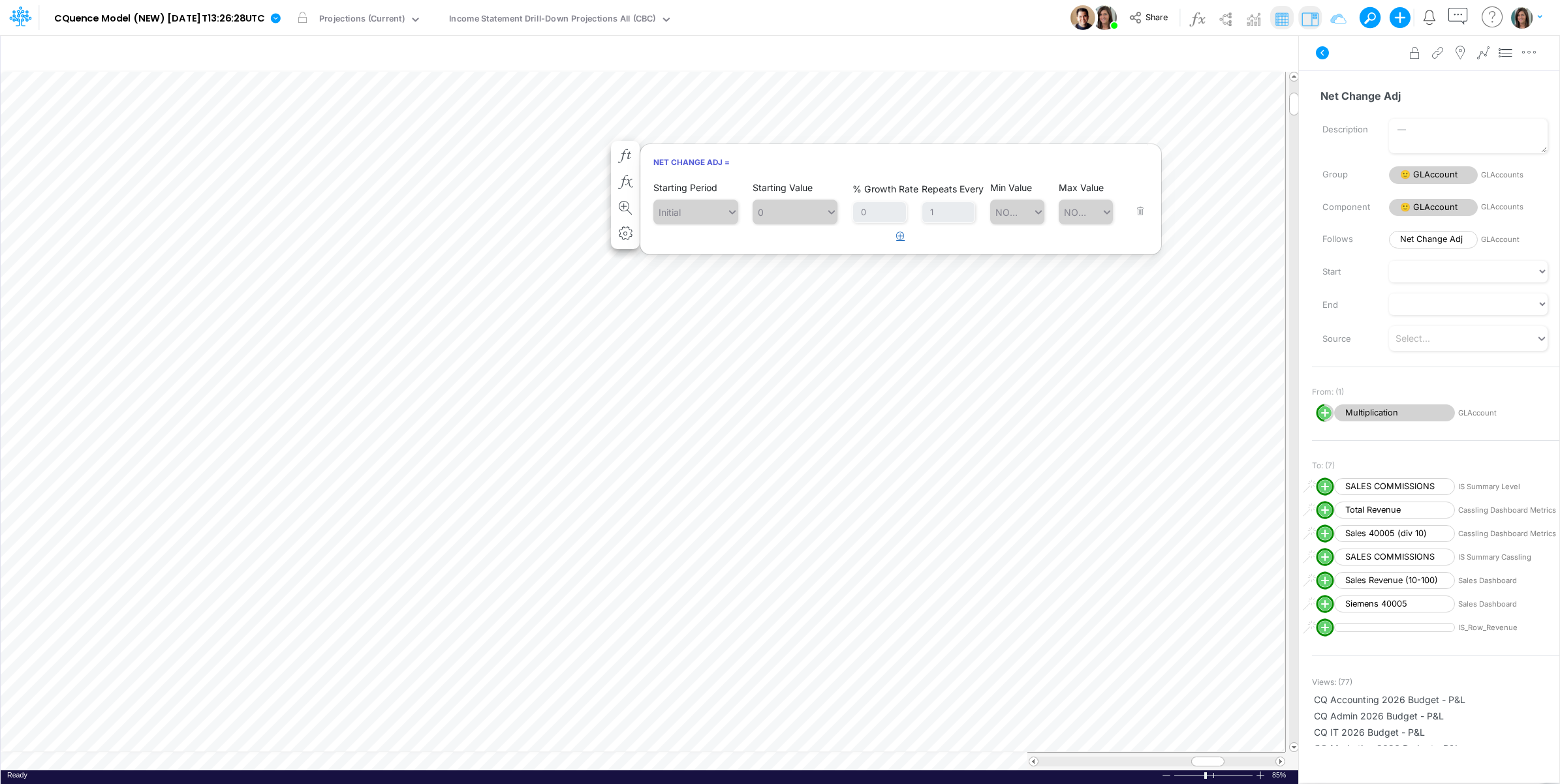
click at [891, 241] on button "button" at bounding box center [901, 236] width 26 height 22
click at [692, 253] on div "Type to search..." at bounding box center [695, 248] width 71 height 14
drag, startPoint x: 692, startPoint y: 377, endPoint x: 780, endPoint y: 282, distance: 129.5
click at [692, 374] on div "Forecast" at bounding box center [695, 377] width 85 height 24
type input "f"
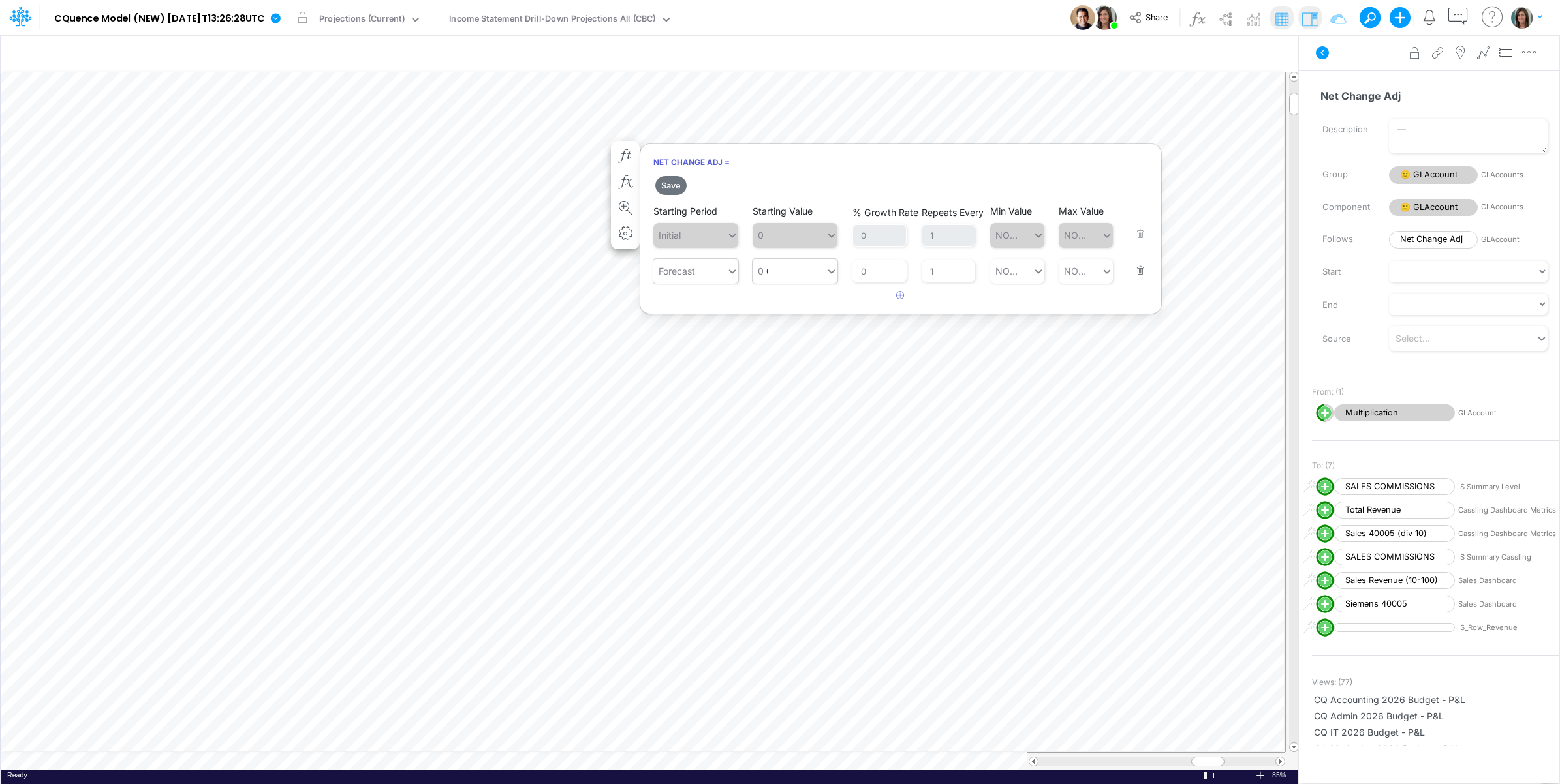
click at [798, 273] on div "0 0" at bounding box center [789, 271] width 73 height 22
drag, startPoint x: 796, startPoint y: 307, endPoint x: 782, endPoint y: 282, distance: 28.7
click at [797, 307] on div "Set value 43814" at bounding box center [796, 304] width 86 height 24
type input "43814"
click at [676, 187] on button "Save" at bounding box center [671, 185] width 32 height 19
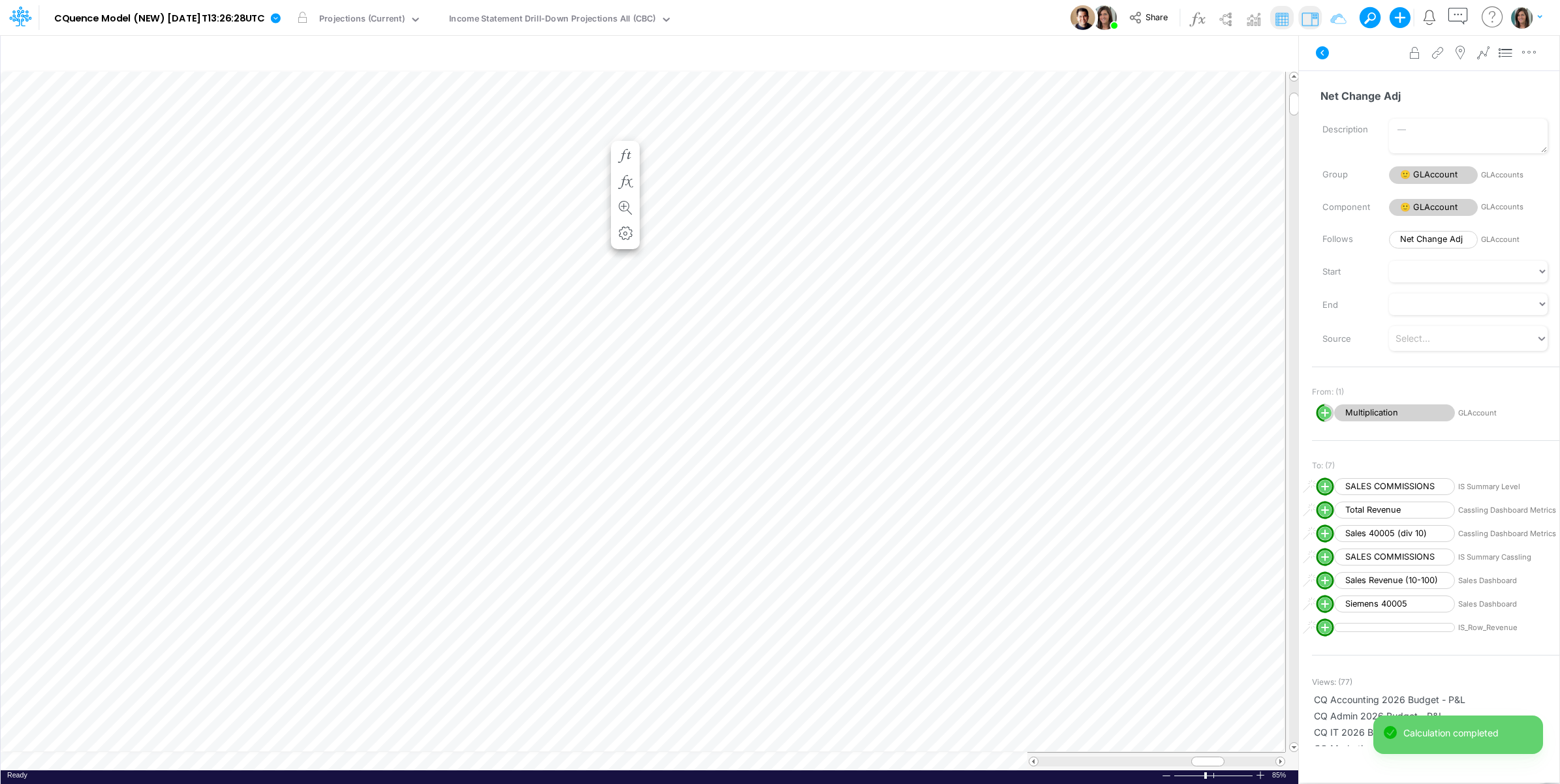
scroll to position [0, 1]
click at [626, 166] on icon "button" at bounding box center [626, 168] width 20 height 14
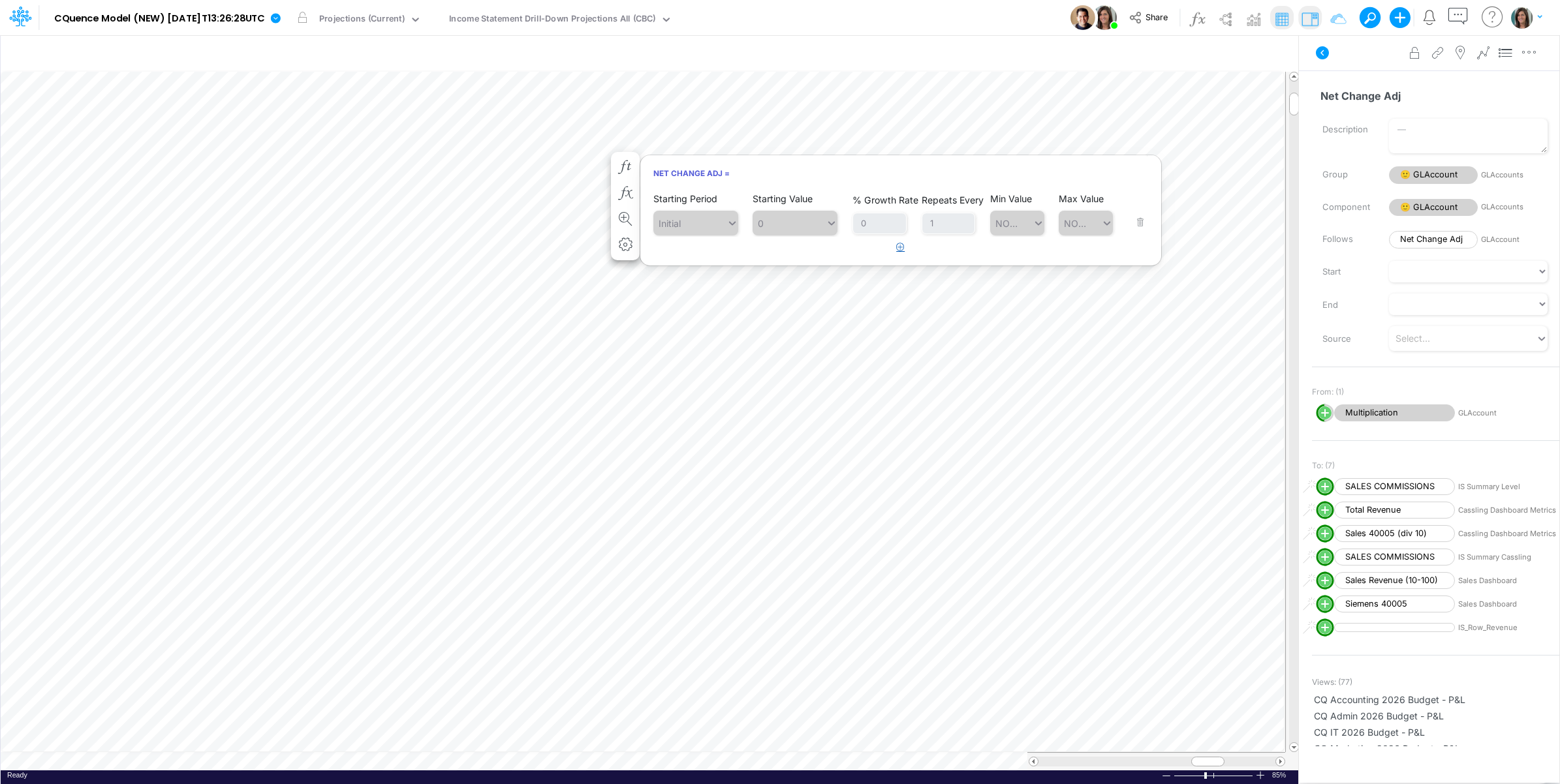
click at [902, 253] on button "button" at bounding box center [901, 247] width 26 height 22
click at [704, 260] on div "Type to search..." at bounding box center [695, 259] width 71 height 14
click at [710, 395] on div "Forecast" at bounding box center [695, 389] width 85 height 24
type input "f"
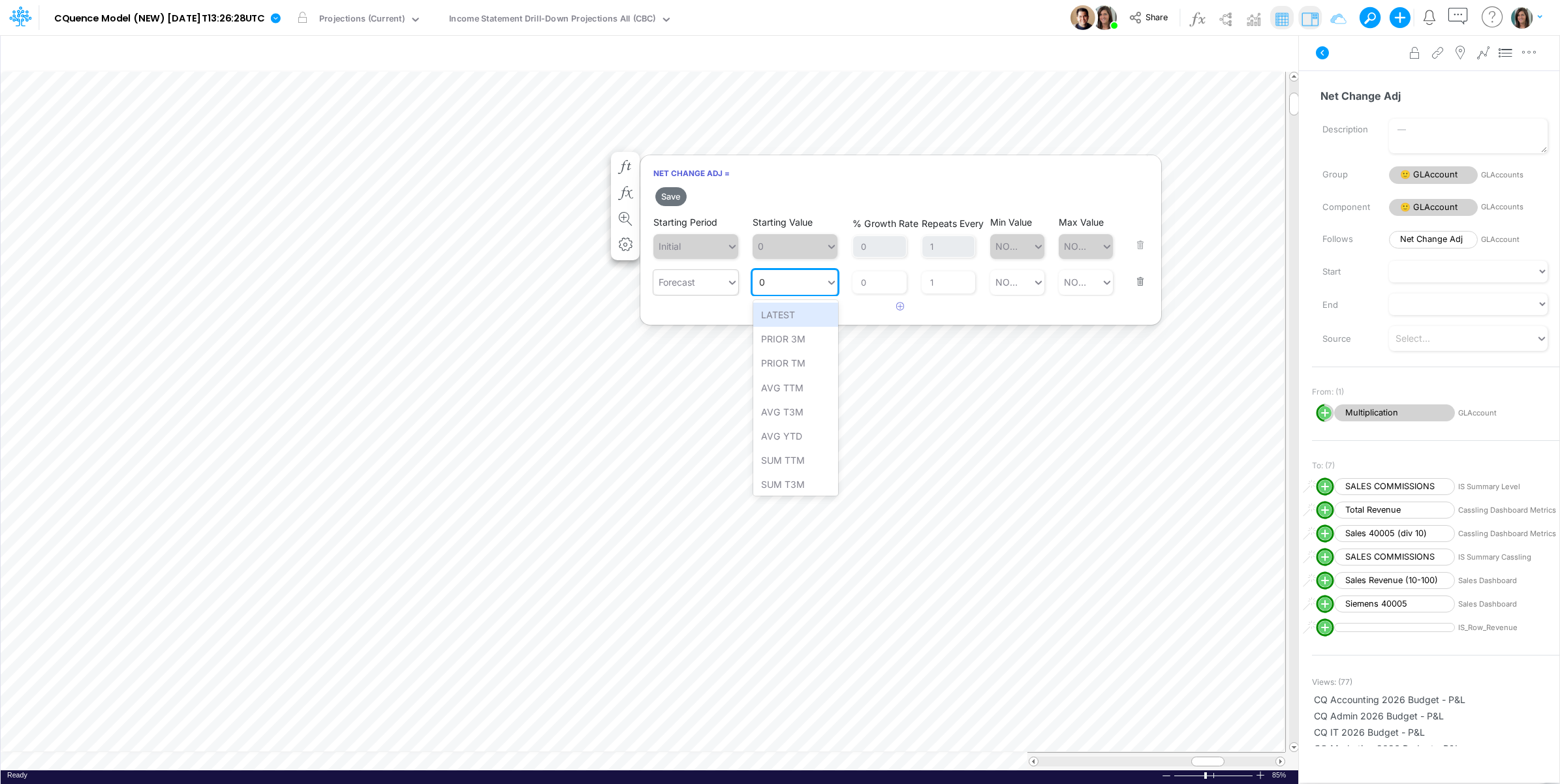
click at [791, 286] on div "0 0" at bounding box center [789, 282] width 73 height 22
click at [818, 315] on div "Set value 31250" at bounding box center [795, 315] width 85 height 24
type input "31250"
click at [677, 199] on button "Save" at bounding box center [671, 196] width 32 height 19
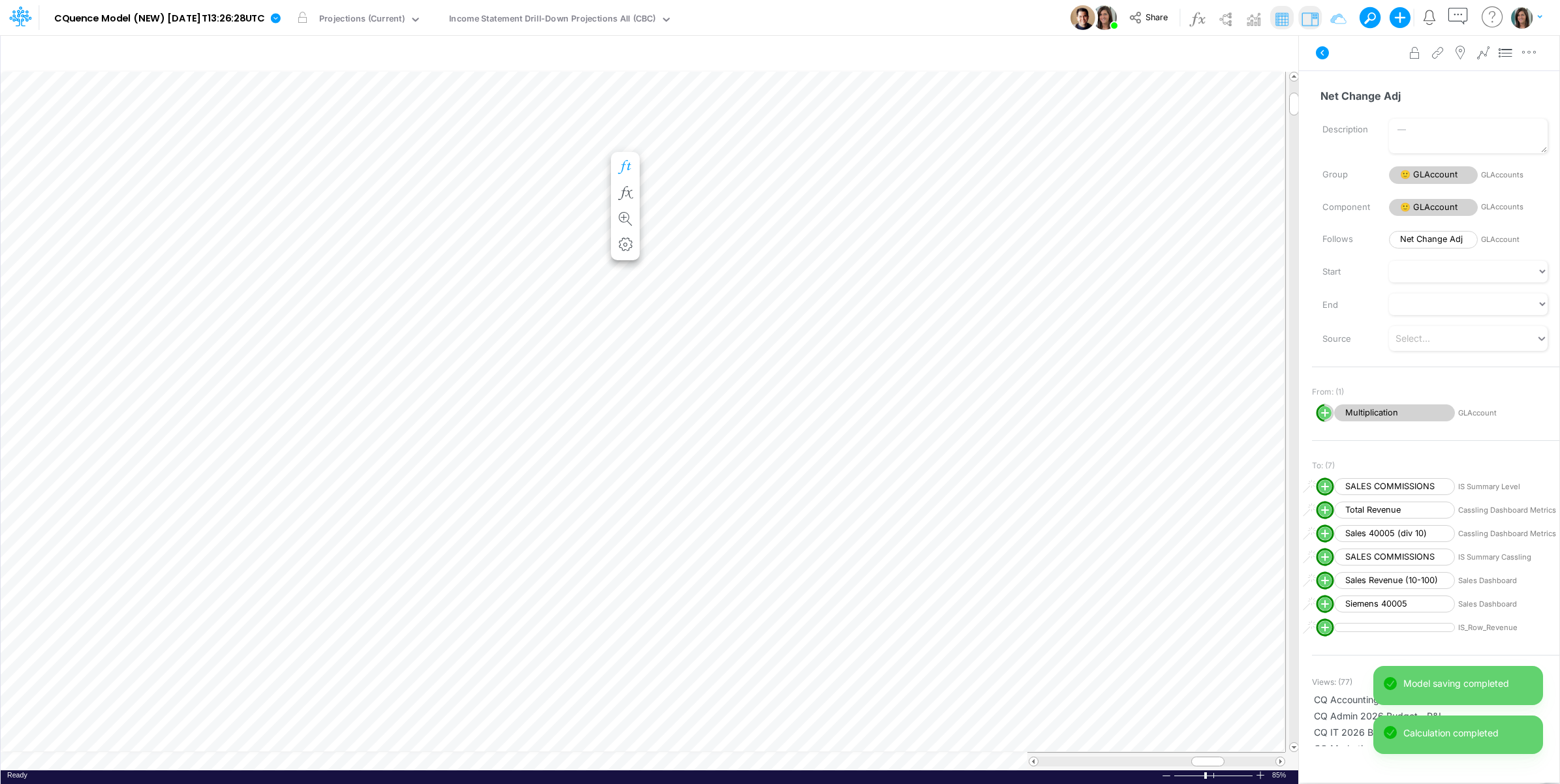
scroll to position [0, 1]
click at [628, 175] on icon "button" at bounding box center [626, 178] width 20 height 14
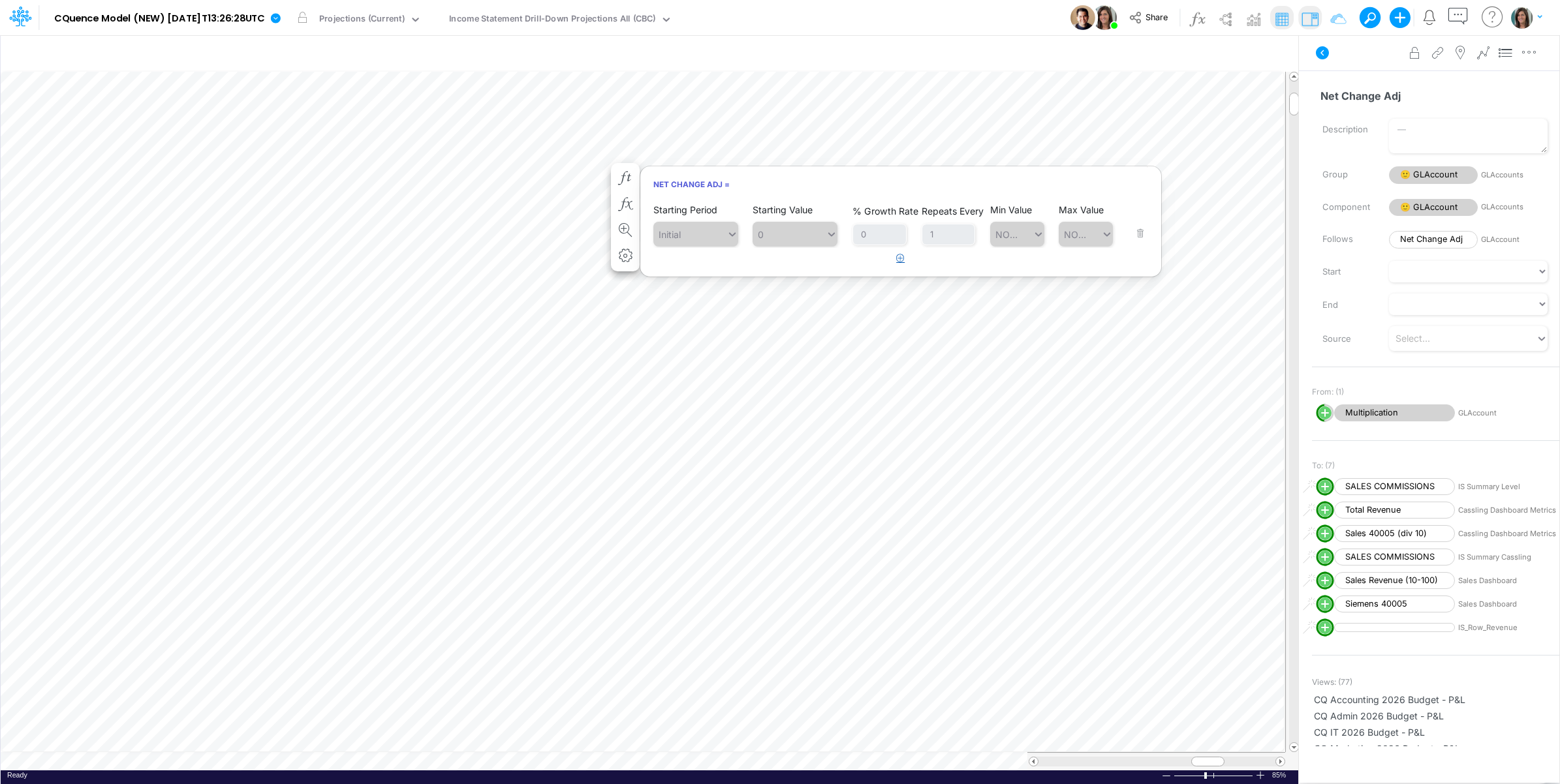
drag, startPoint x: 895, startPoint y: 258, endPoint x: 888, endPoint y: 259, distance: 7.1
click at [888, 259] on button "button" at bounding box center [901, 259] width 26 height 22
click at [715, 274] on div "Type to search..." at bounding box center [695, 271] width 71 height 14
click at [690, 396] on div "Forecast" at bounding box center [695, 400] width 85 height 24
type input "f"
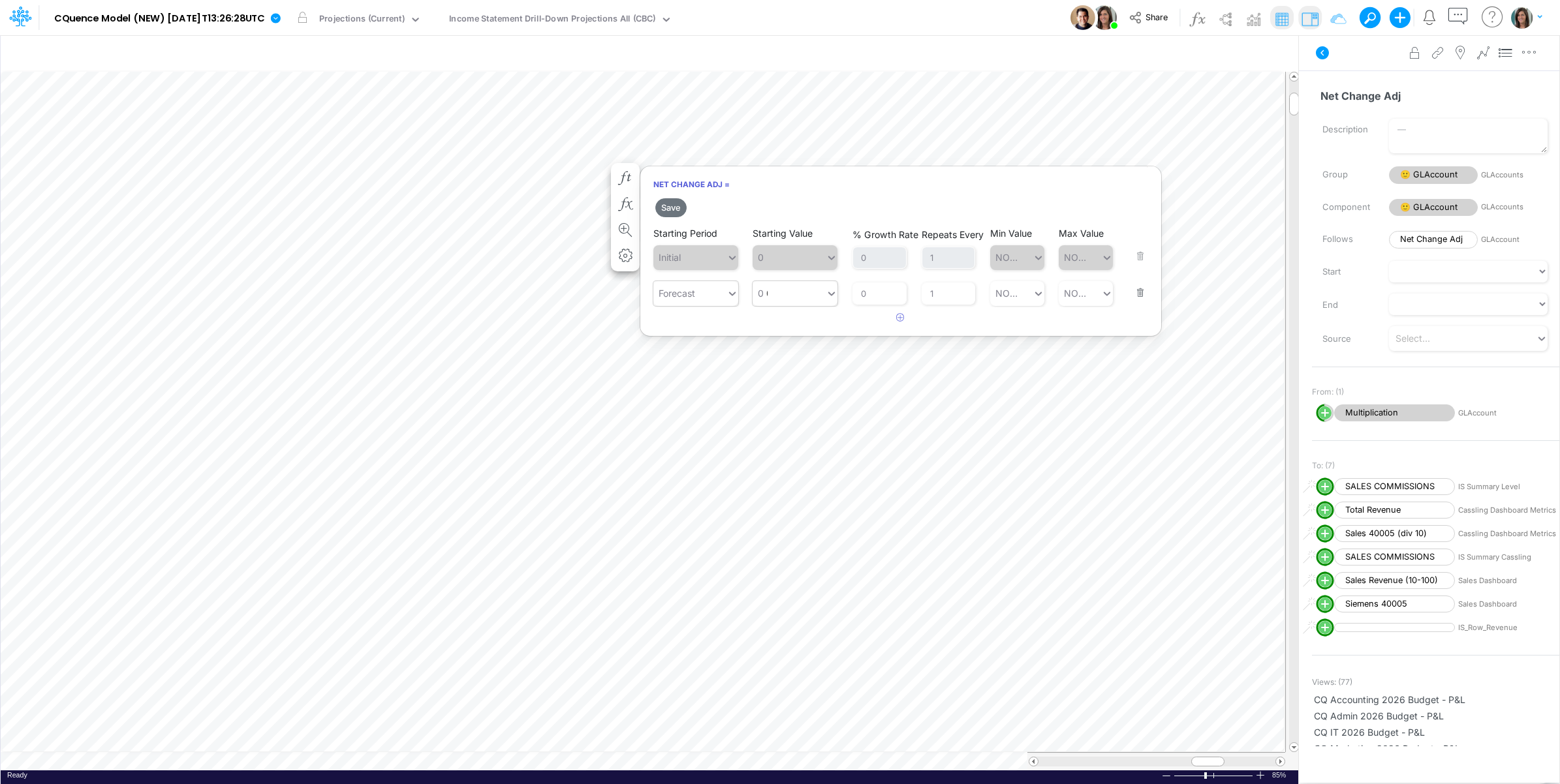
click at [798, 295] on div "0 0" at bounding box center [789, 293] width 73 height 22
click at [795, 328] on div "Set value 859" at bounding box center [795, 326] width 85 height 24
type input "859"
click at [671, 207] on button "Save" at bounding box center [671, 207] width 32 height 19
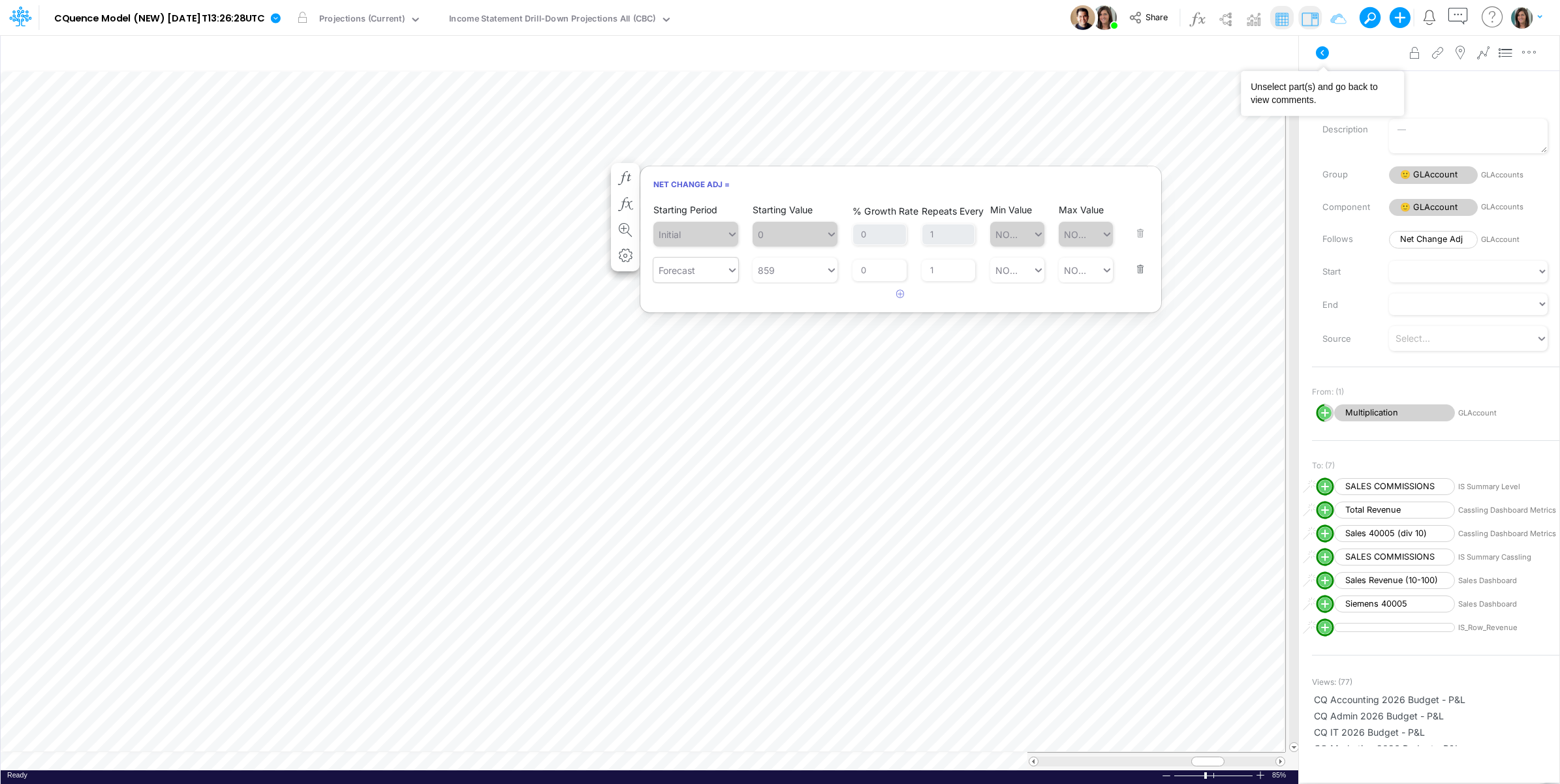
drag, startPoint x: 1319, startPoint y: 53, endPoint x: 1307, endPoint y: 54, distance: 12.0
click at [1319, 53] on icon at bounding box center [1322, 53] width 13 height 13
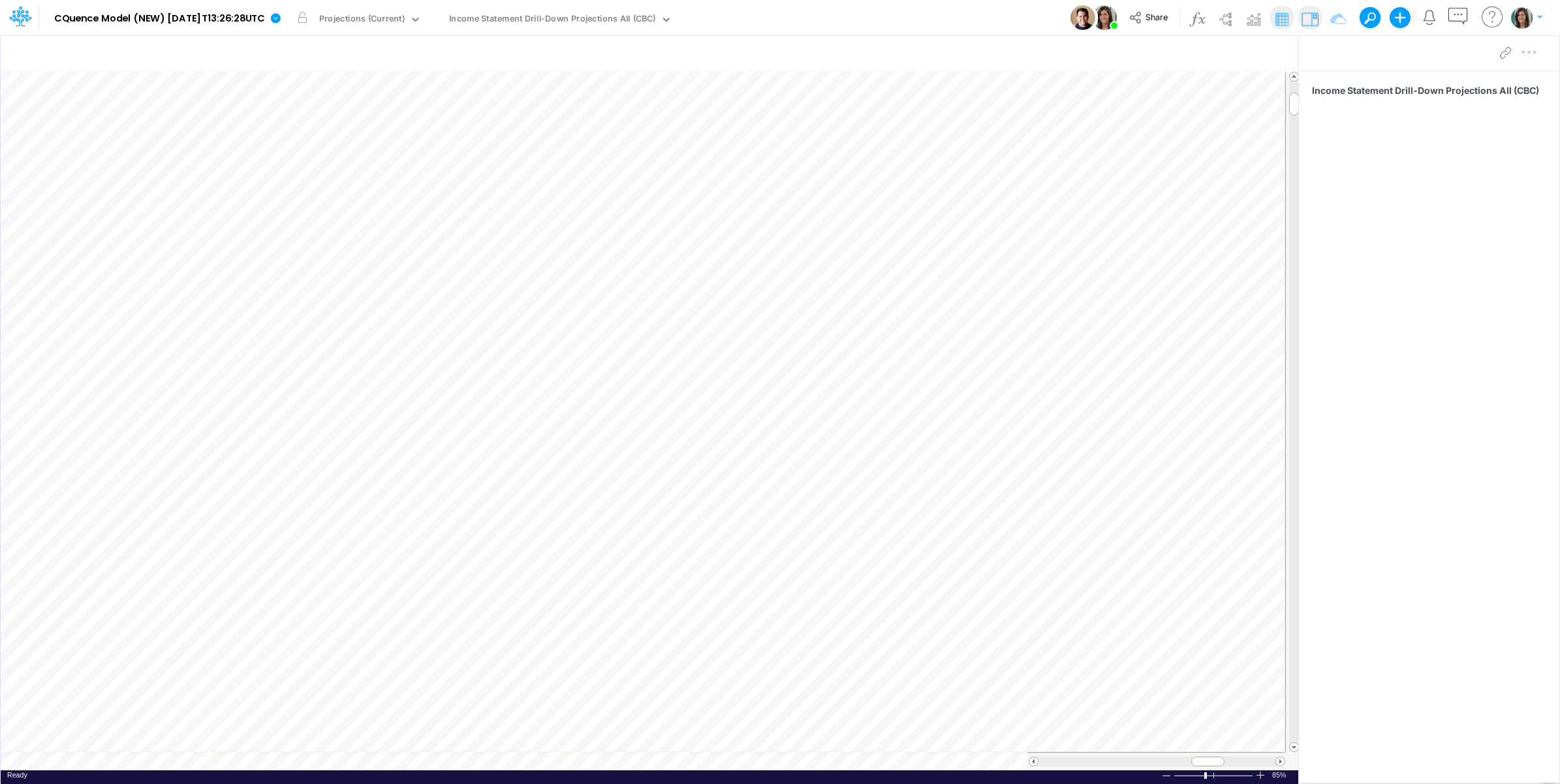
scroll to position [0, 1]
click at [1032, 761] on span at bounding box center [1033, 761] width 8 height 8
click at [1529, 13] on img "button" at bounding box center [1522, 17] width 22 height 22
click at [281, 17] on icon at bounding box center [276, 18] width 12 height 12
click at [329, 131] on button "View model info" at bounding box center [341, 135] width 140 height 20
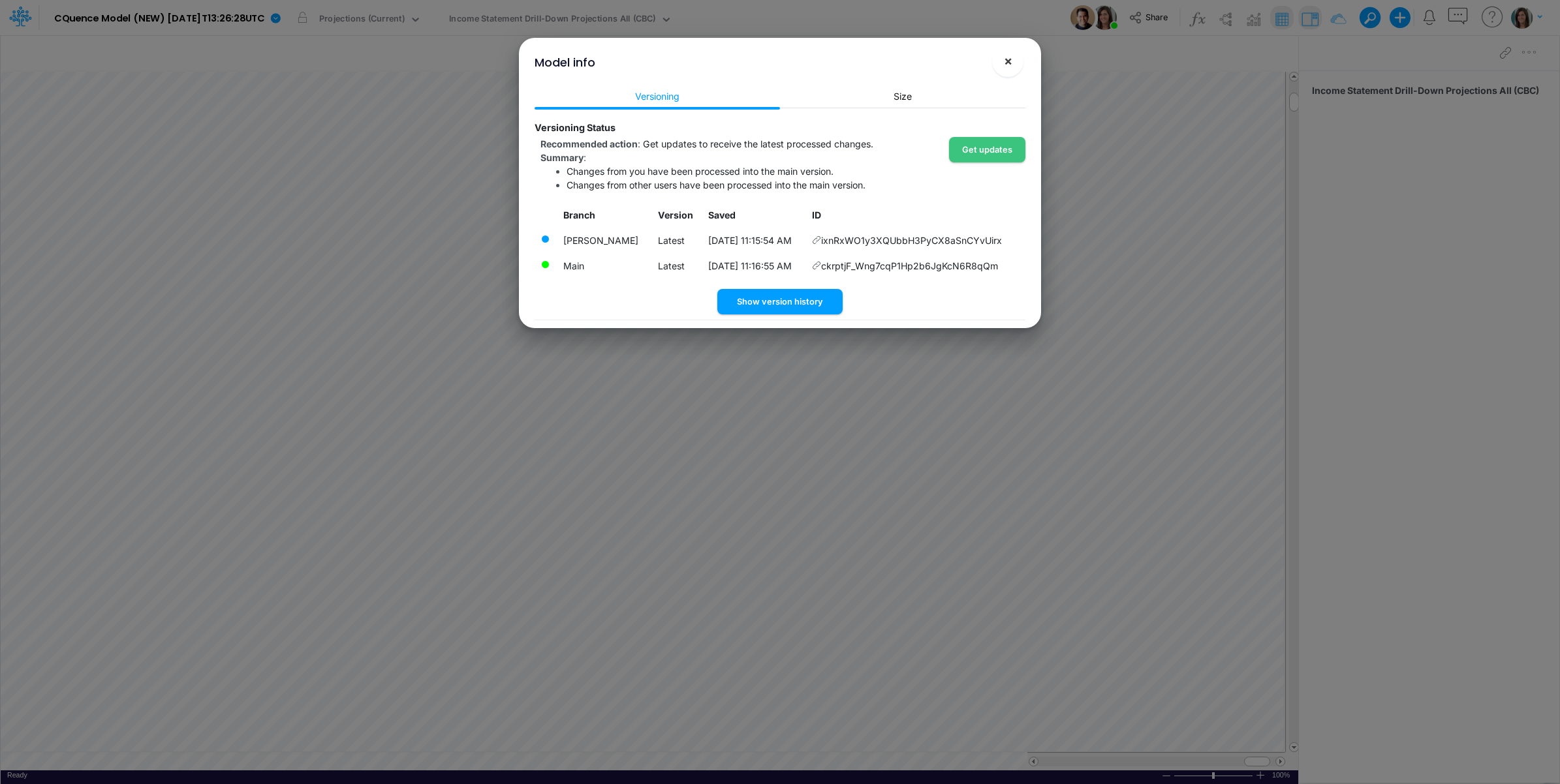
click at [1010, 60] on span "×" at bounding box center [1007, 60] width 8 height 16
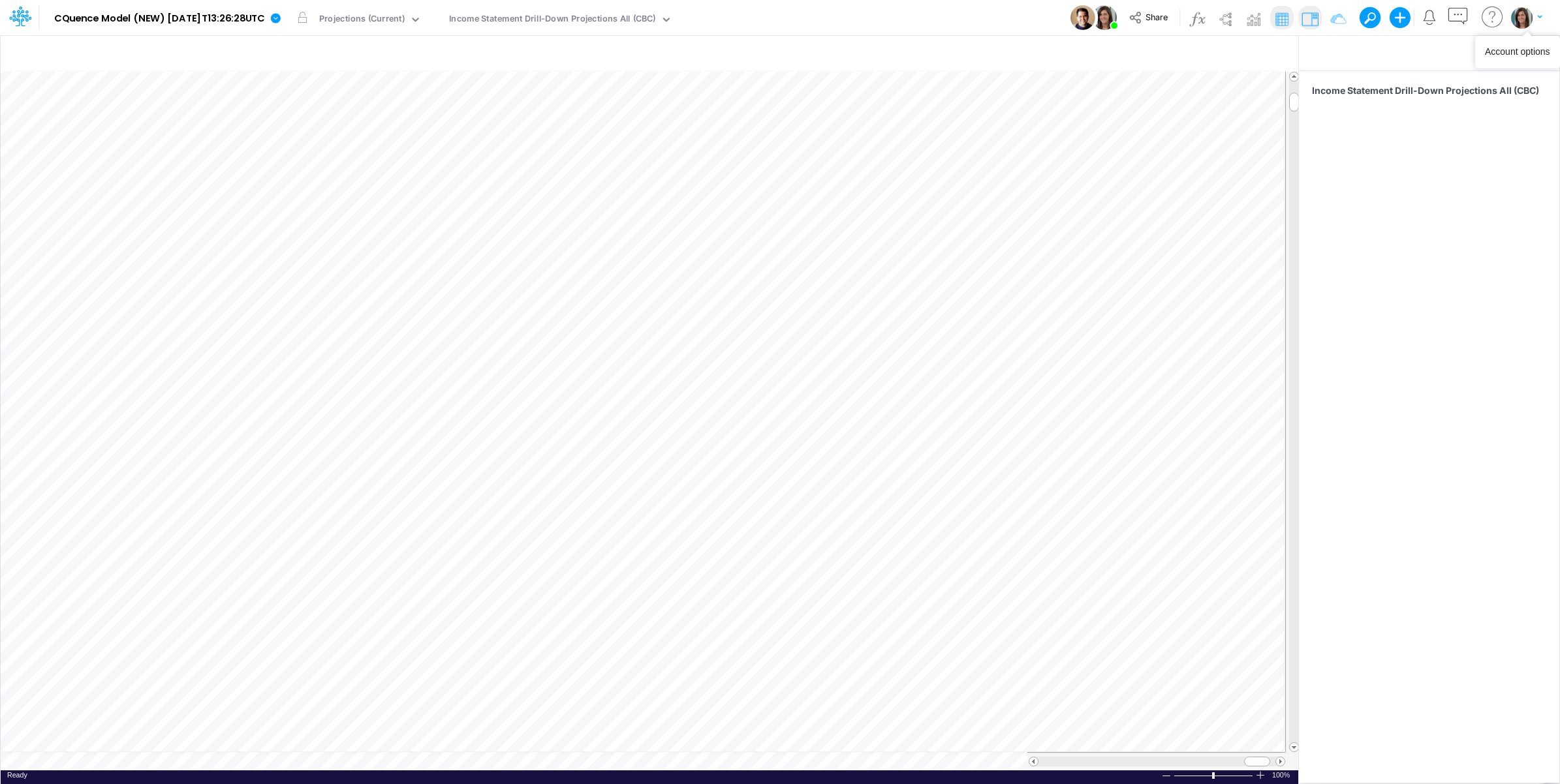
click at [1528, 14] on img "button" at bounding box center [1522, 17] width 22 height 22
click at [1444, 82] on button "Log out" at bounding box center [1473, 77] width 140 height 20
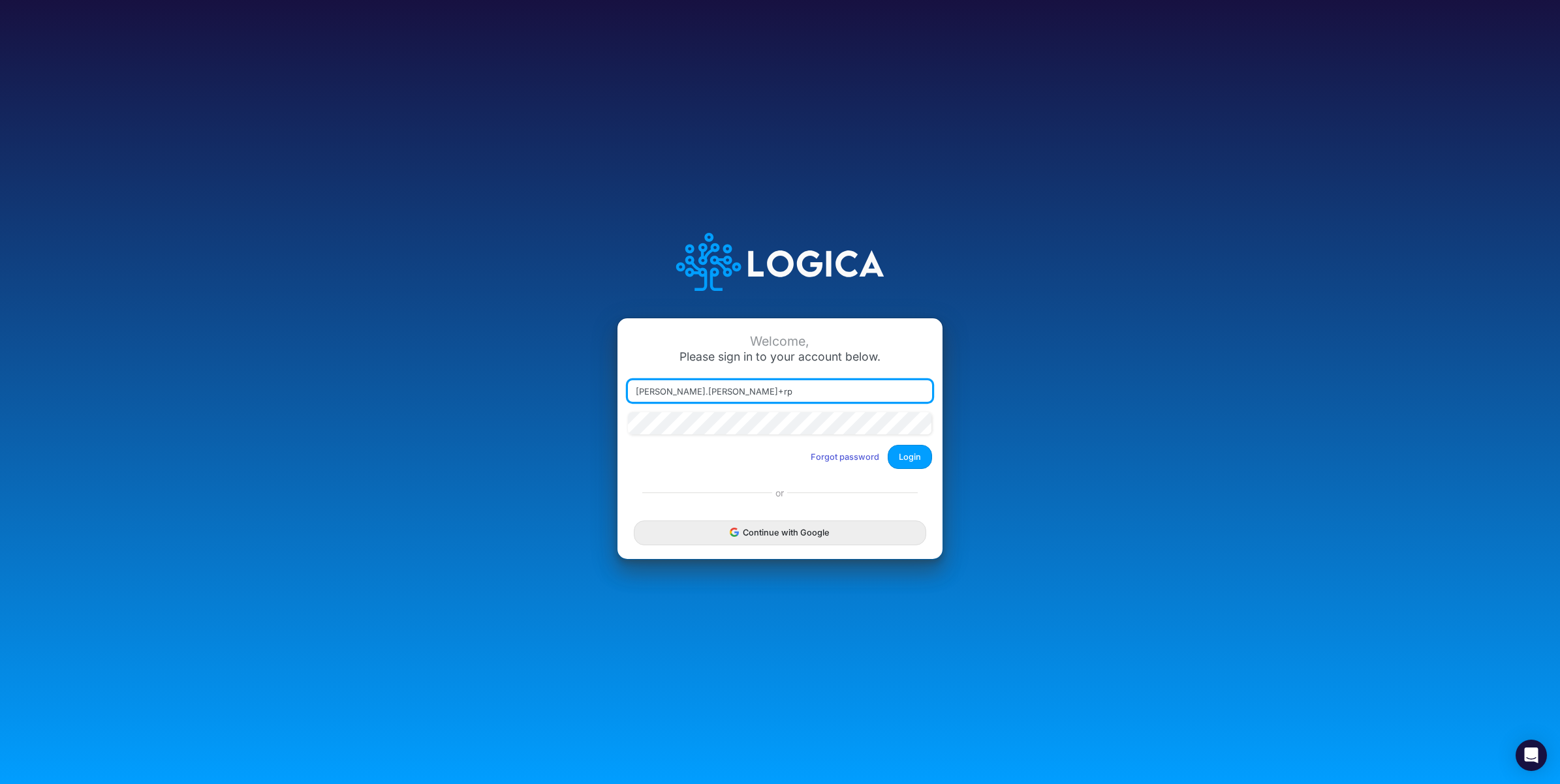
type input "carissa.castro+rp@logica.cloud"
click at [908, 456] on button "Login" at bounding box center [910, 457] width 44 height 24
